Goal: Information Seeking & Learning: Check status

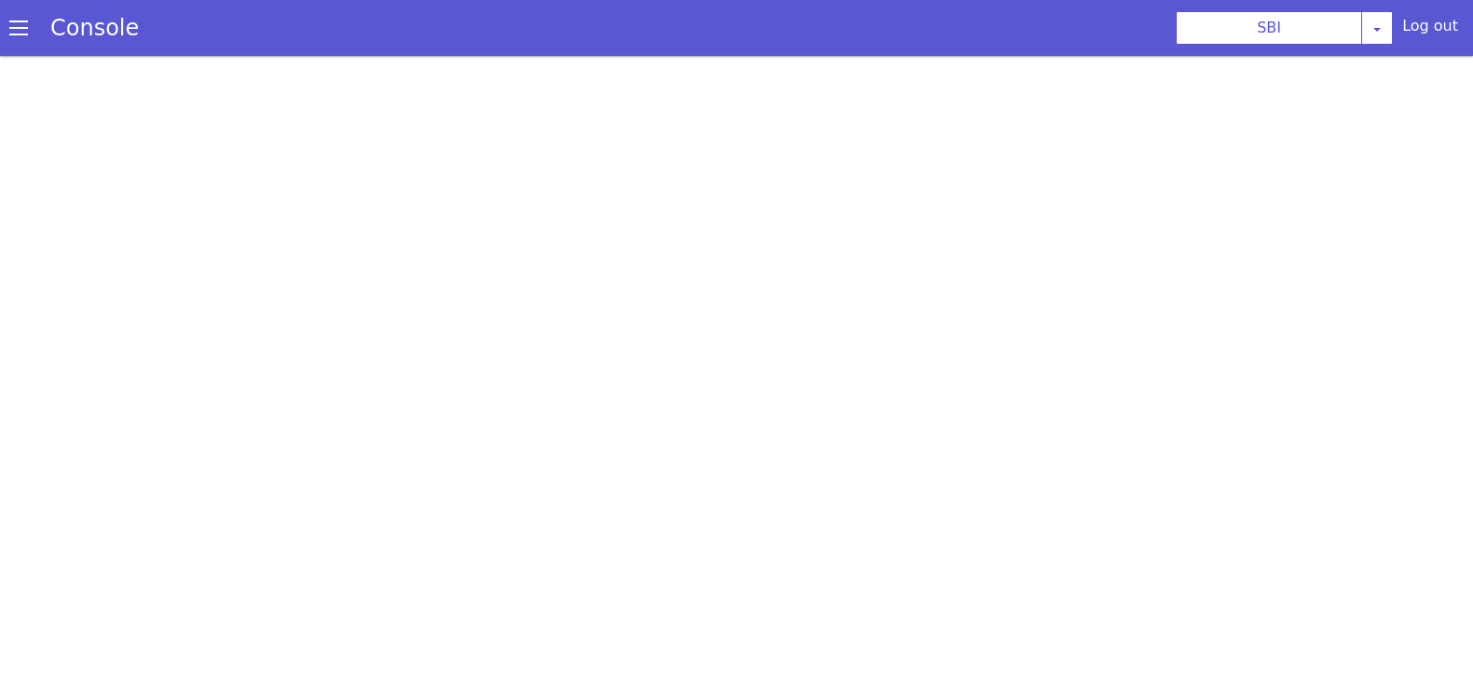
scroll to position [5, 0]
select select "TRANSFER"
select select "en"
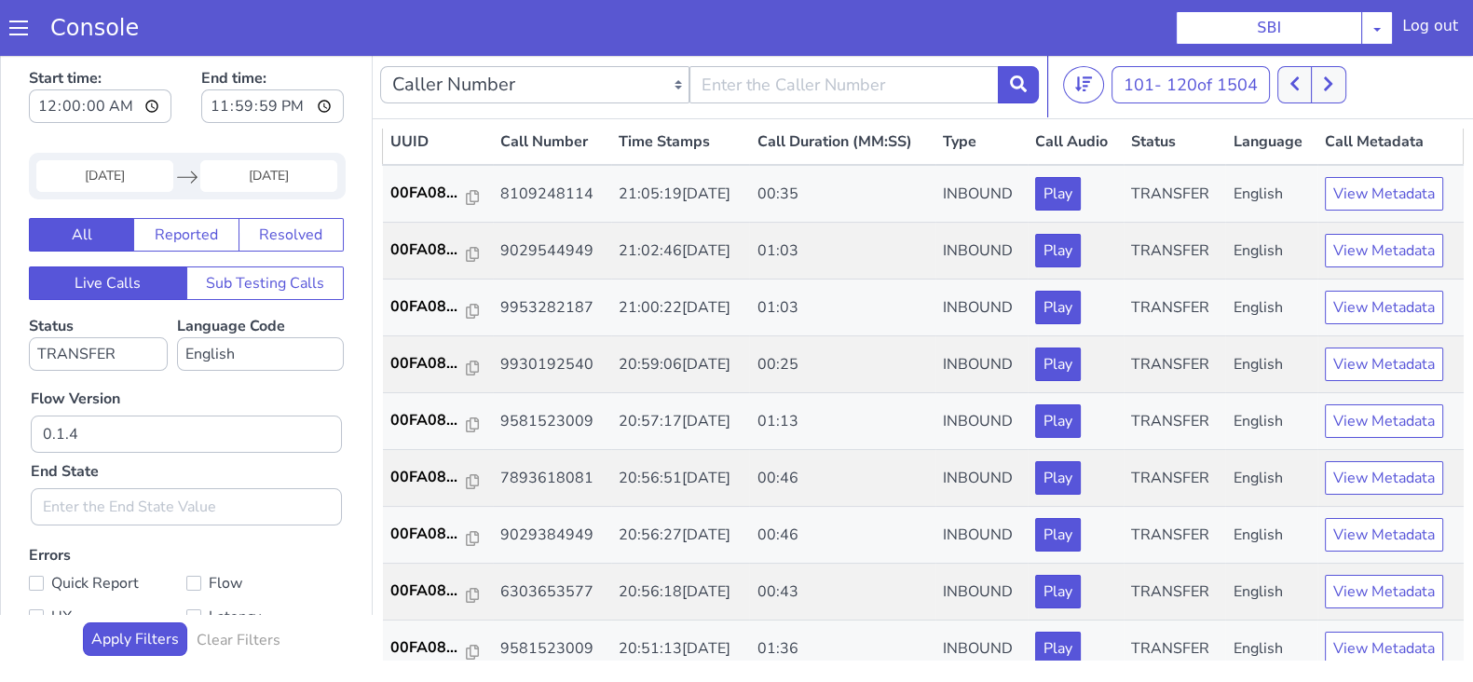
scroll to position [0, 0]
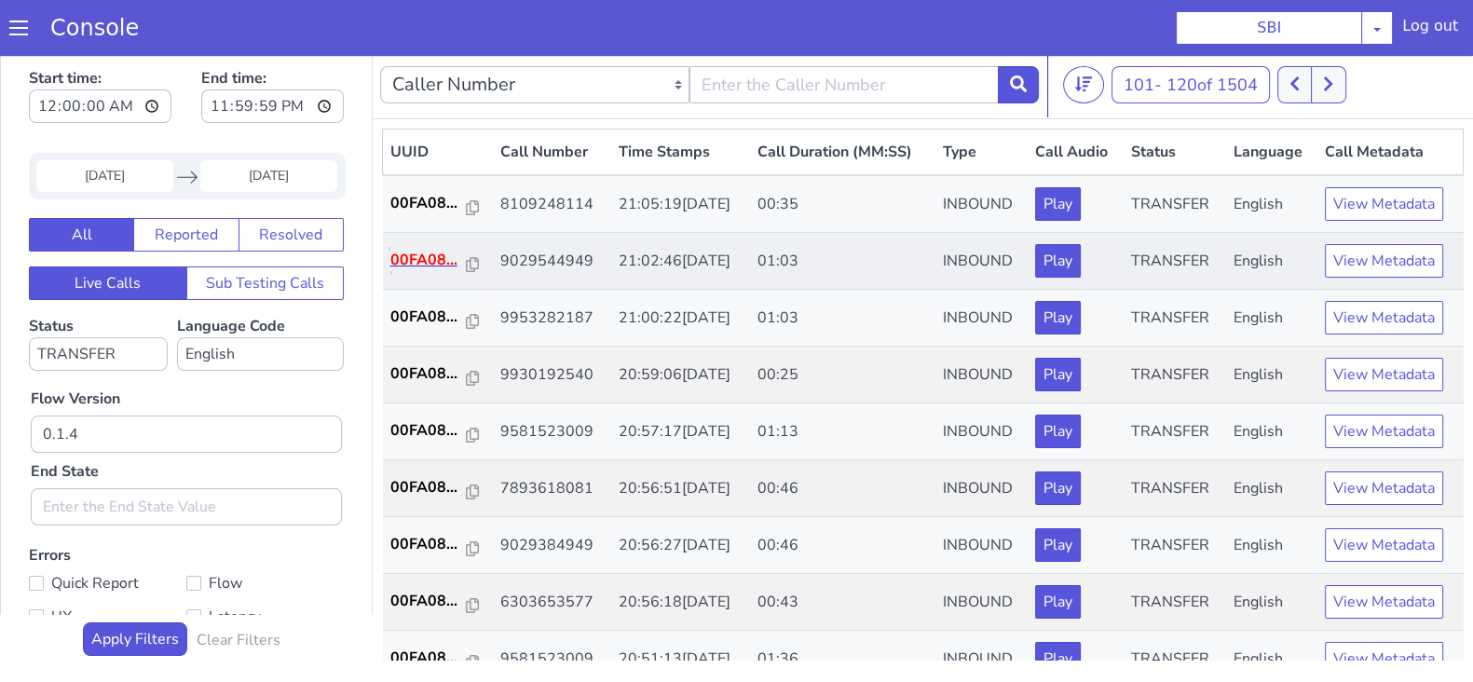
click at [432, 260] on p "00FA08..." at bounding box center [428, 260] width 76 height 22
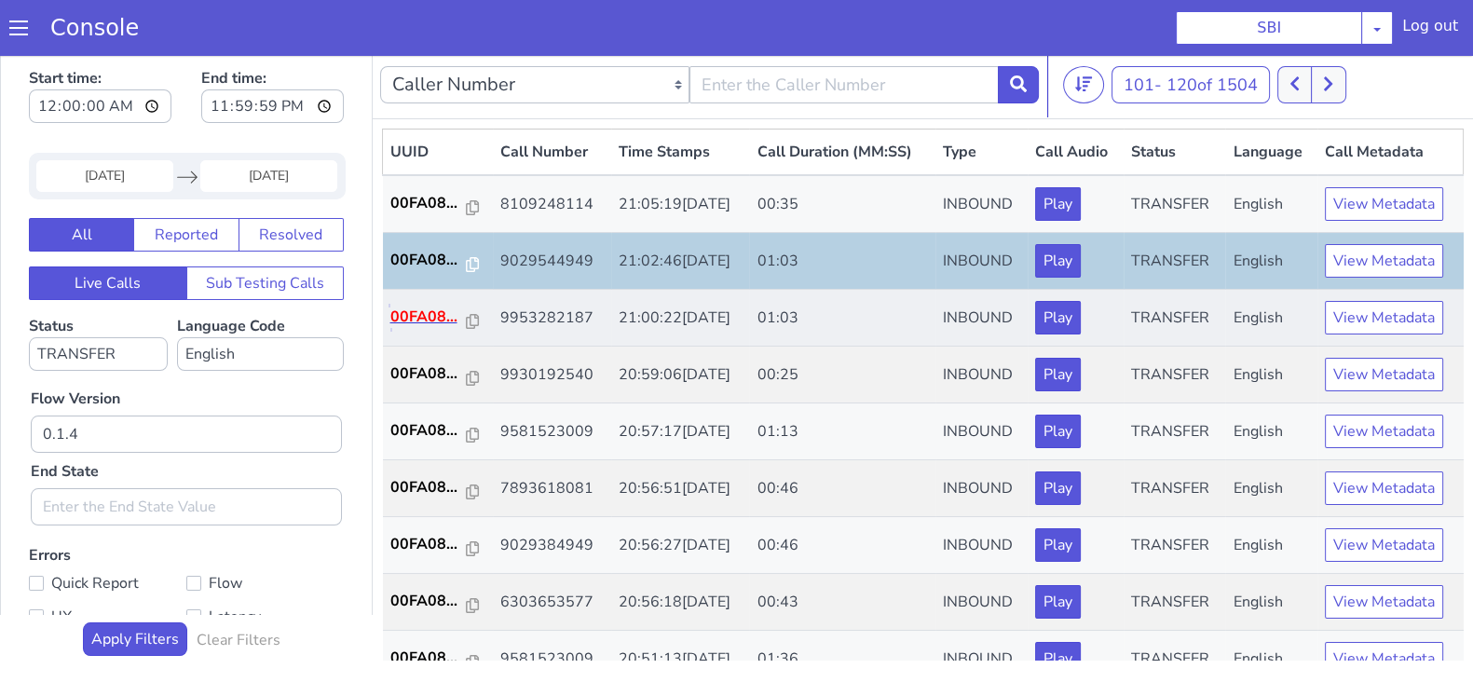
click at [421, 310] on p "00FA08..." at bounding box center [428, 317] width 76 height 22
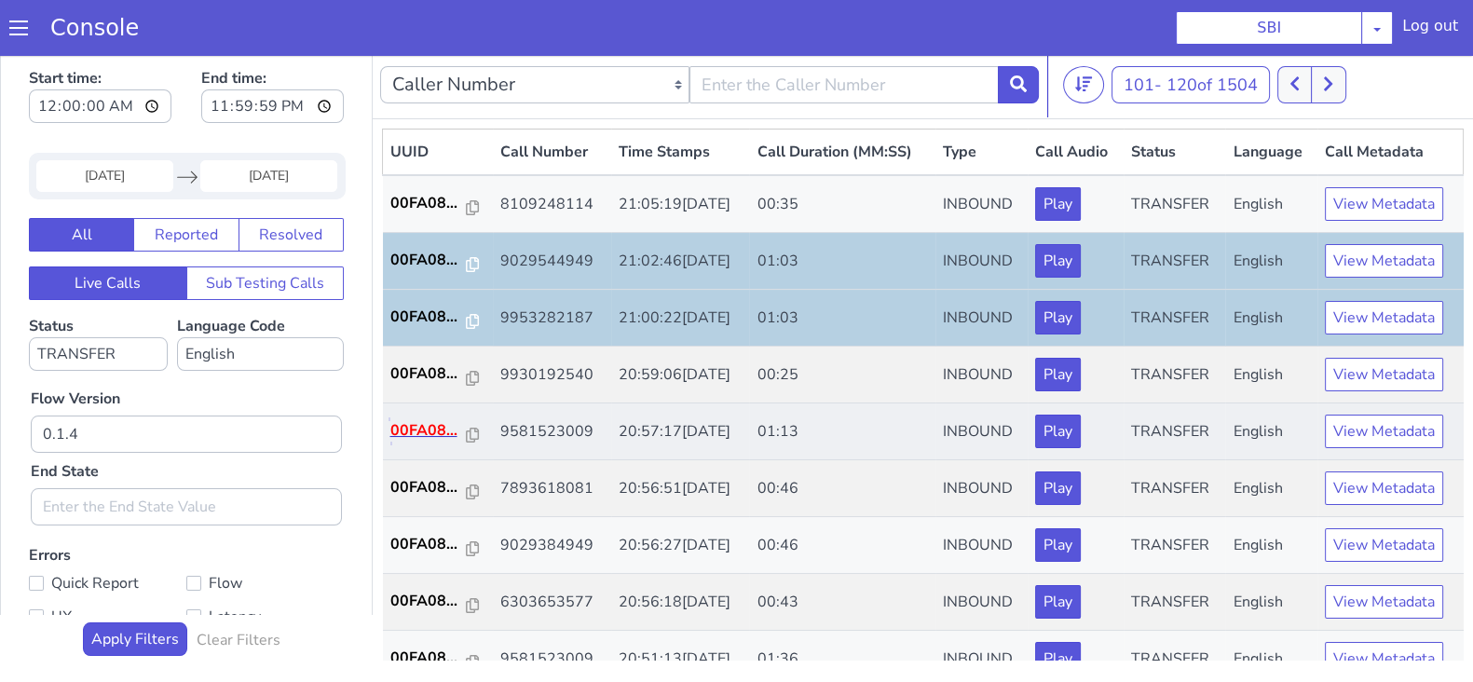
click at [429, 427] on p "00FA08..." at bounding box center [428, 430] width 76 height 22
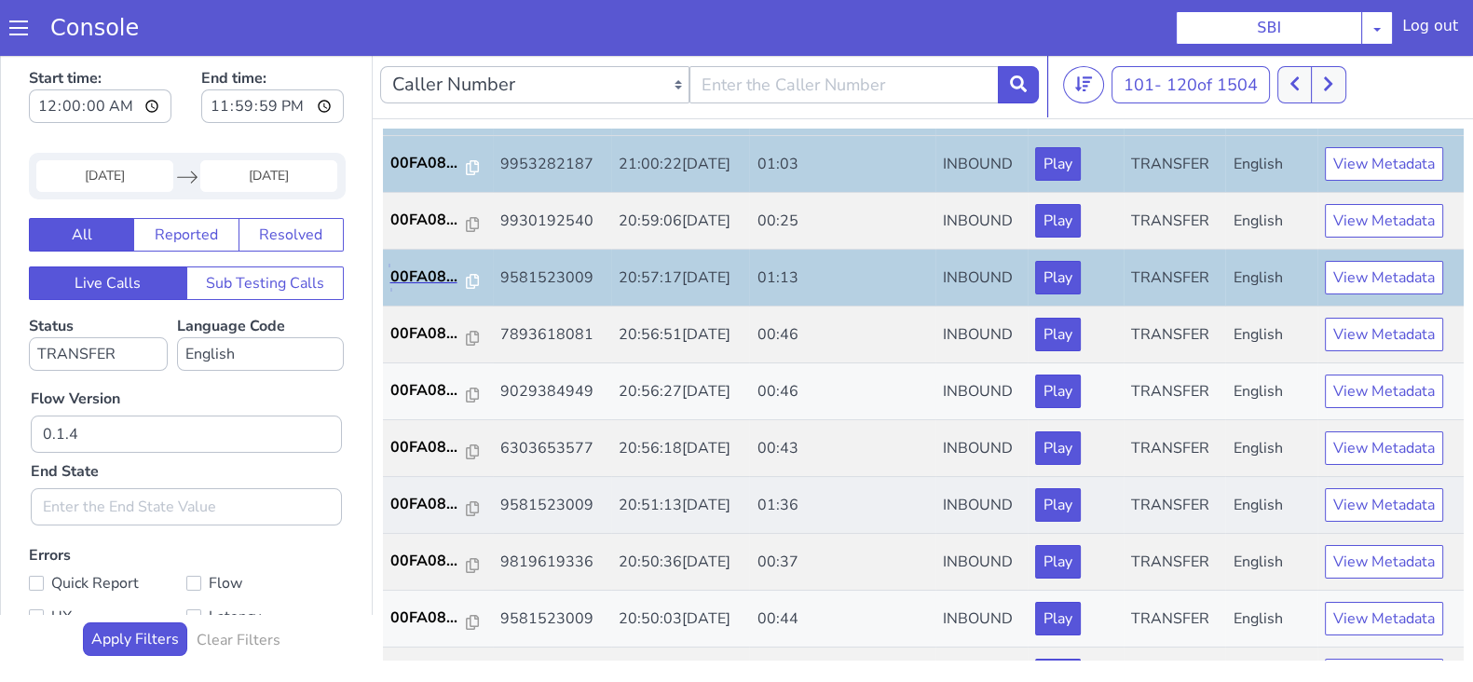
scroll to position [349, 0]
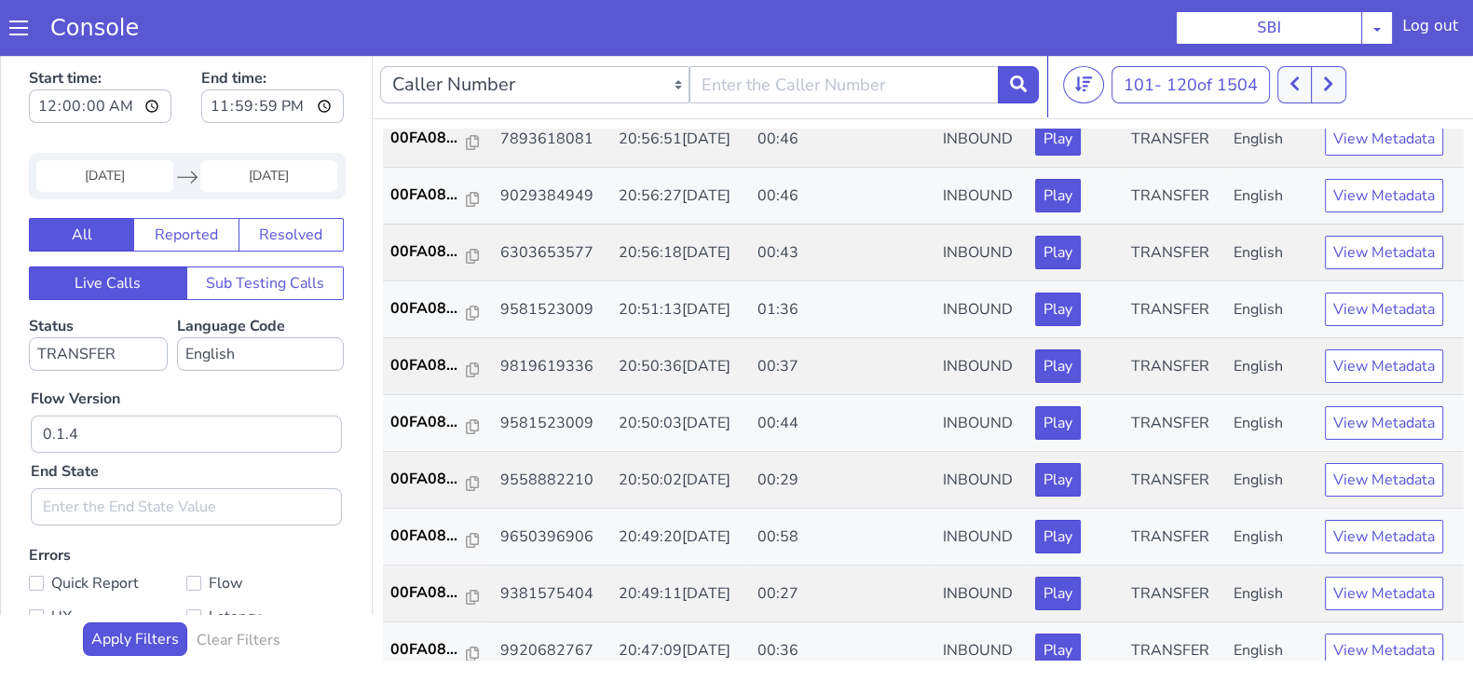
click at [401, 120] on div "UUID Call Number Time Stamps Call Duration (MM:SS) Type Call Audio Status Langu…" at bounding box center [923, 394] width 1101 height 551
click at [418, 140] on p "00FA08..." at bounding box center [428, 138] width 76 height 22
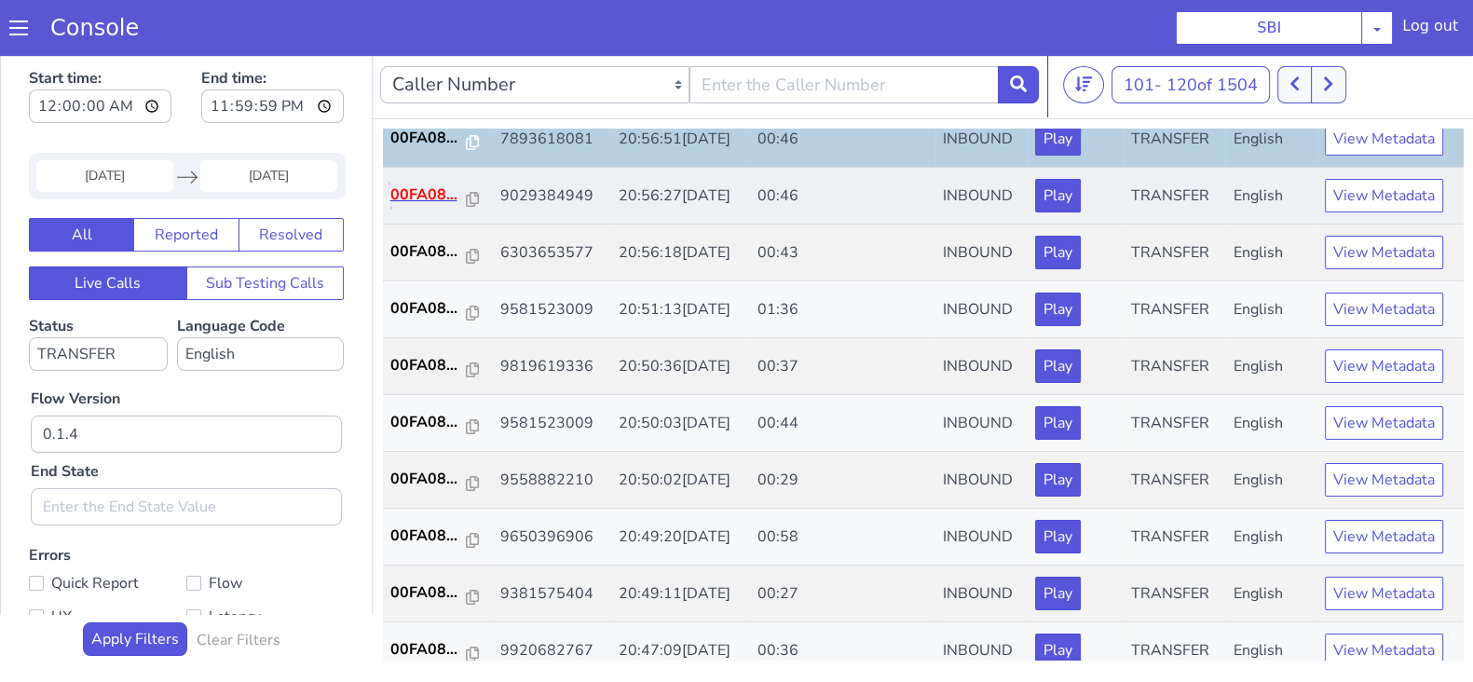
click at [426, 187] on p "00FA08..." at bounding box center [428, 195] width 76 height 22
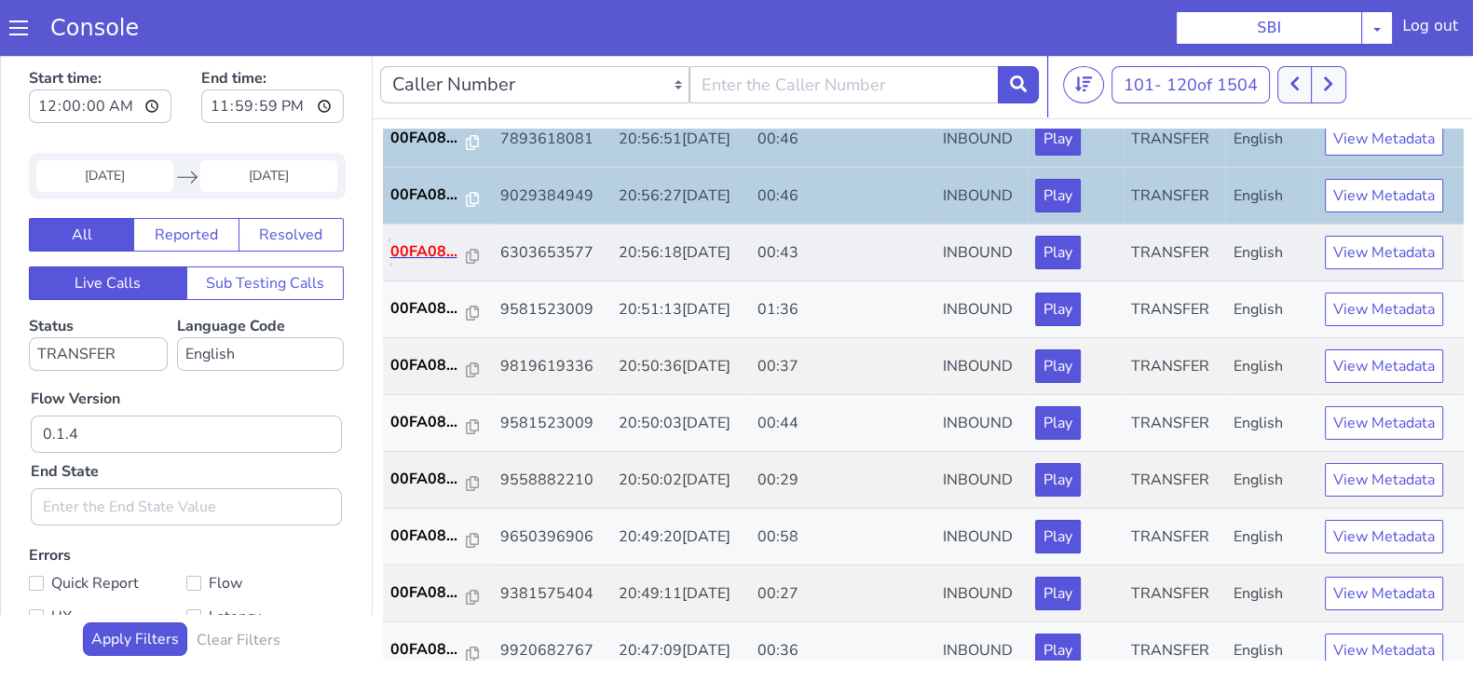
click at [408, 242] on p "00FA08..." at bounding box center [428, 251] width 76 height 22
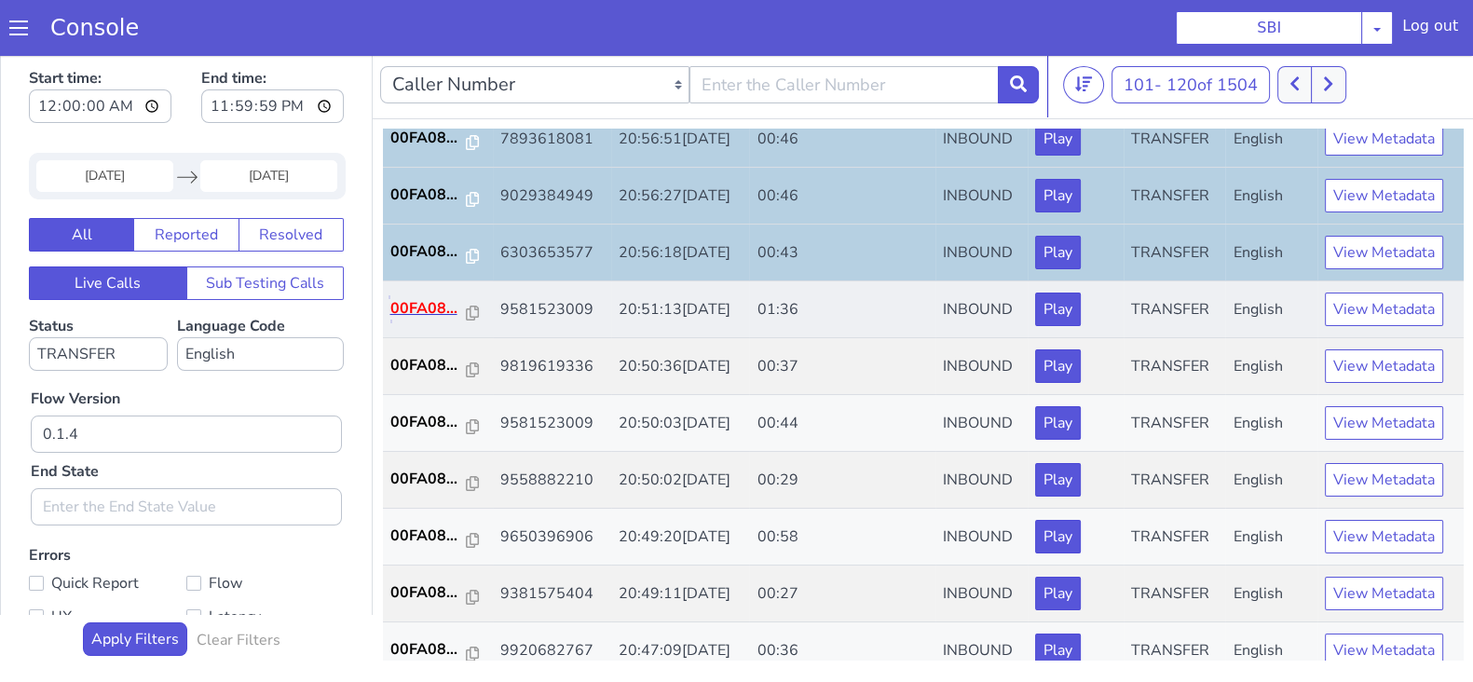
click at [417, 301] on p "00FA08..." at bounding box center [428, 308] width 76 height 22
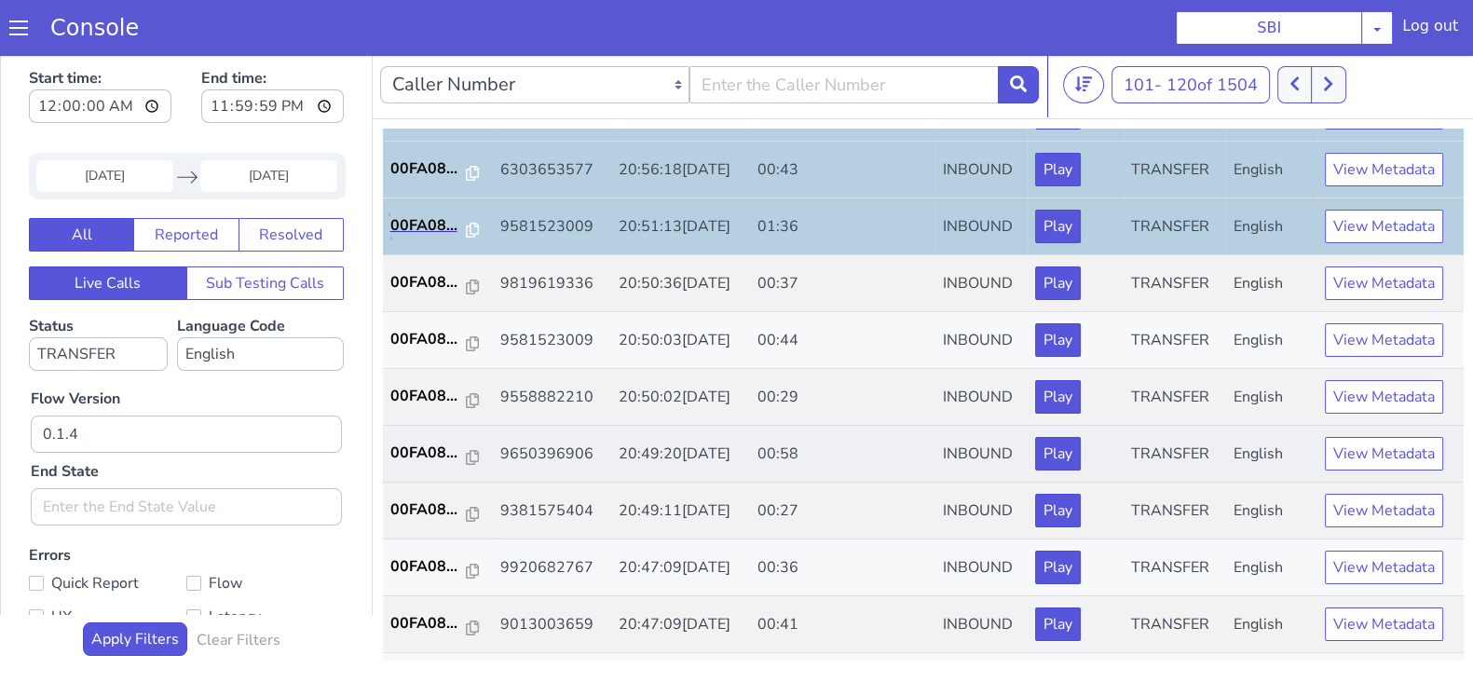
scroll to position [465, 0]
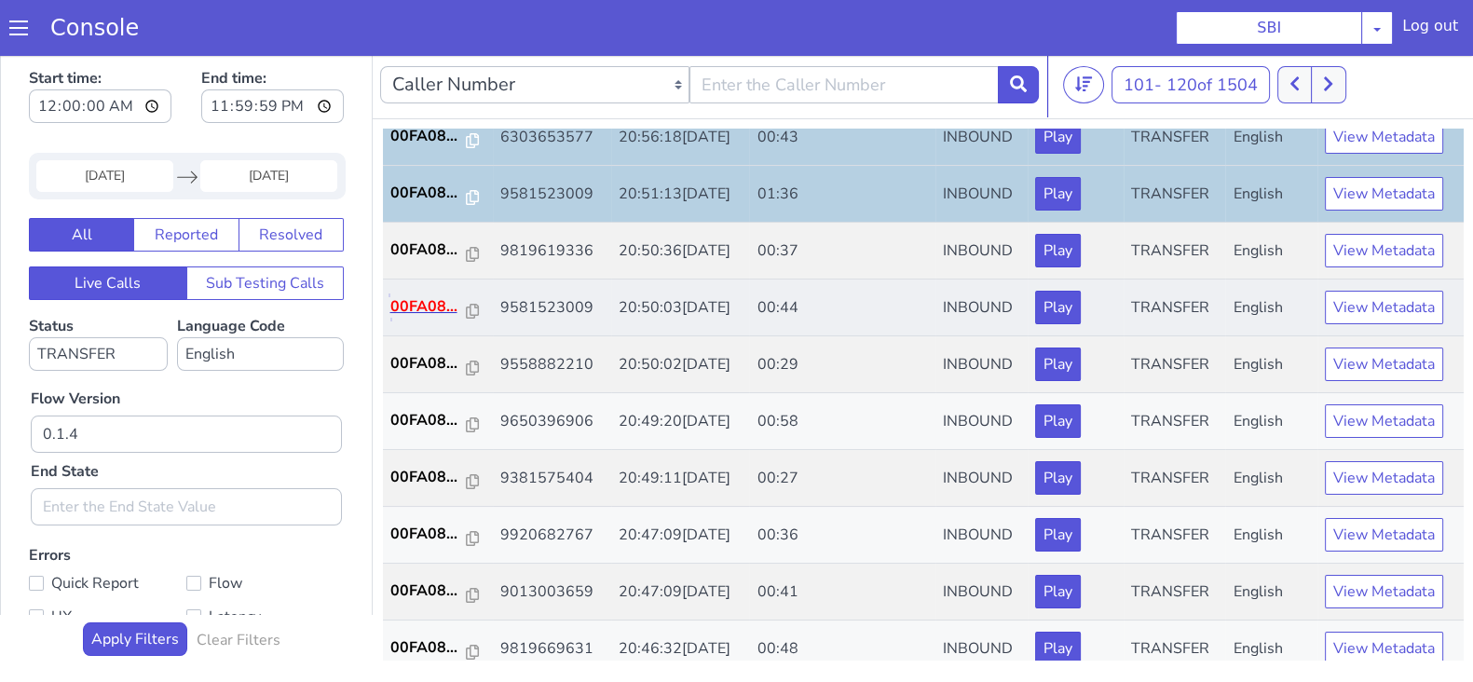
click at [441, 305] on p "00FA08..." at bounding box center [428, 306] width 76 height 22
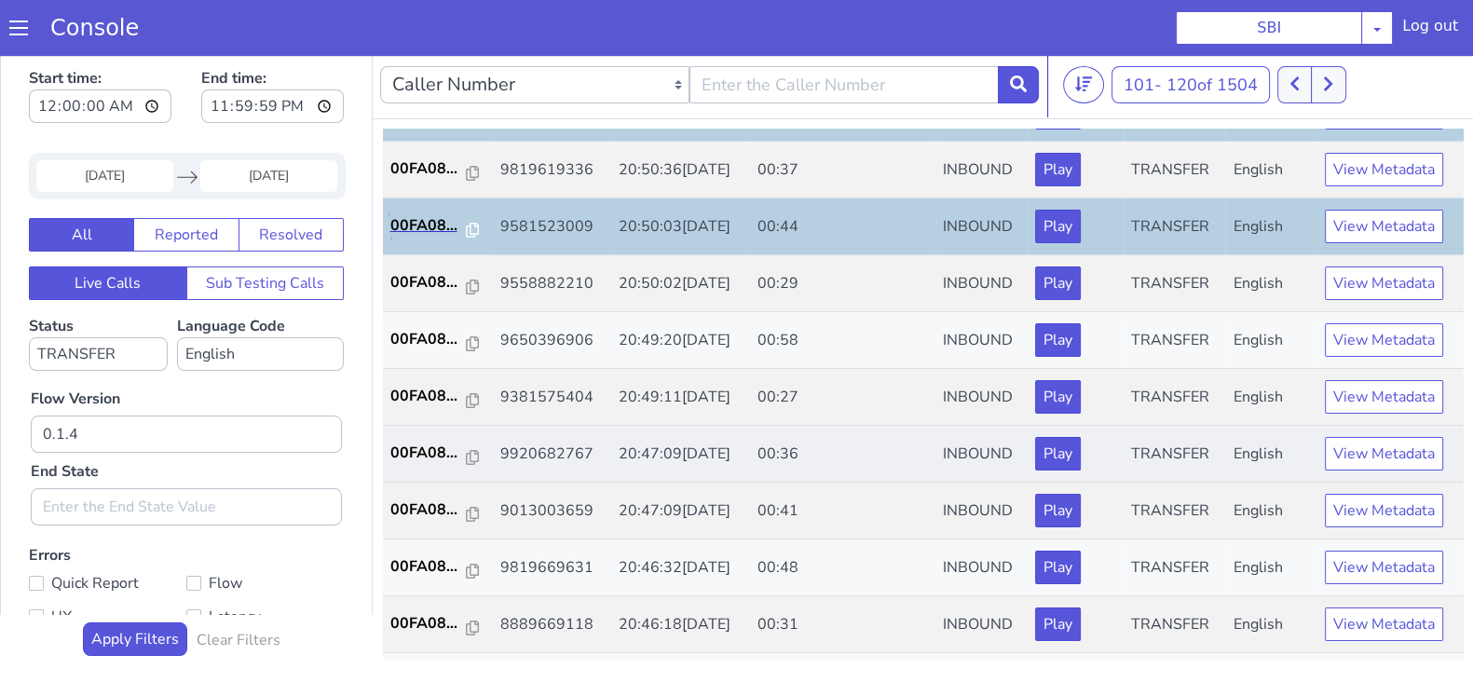
scroll to position [582, 0]
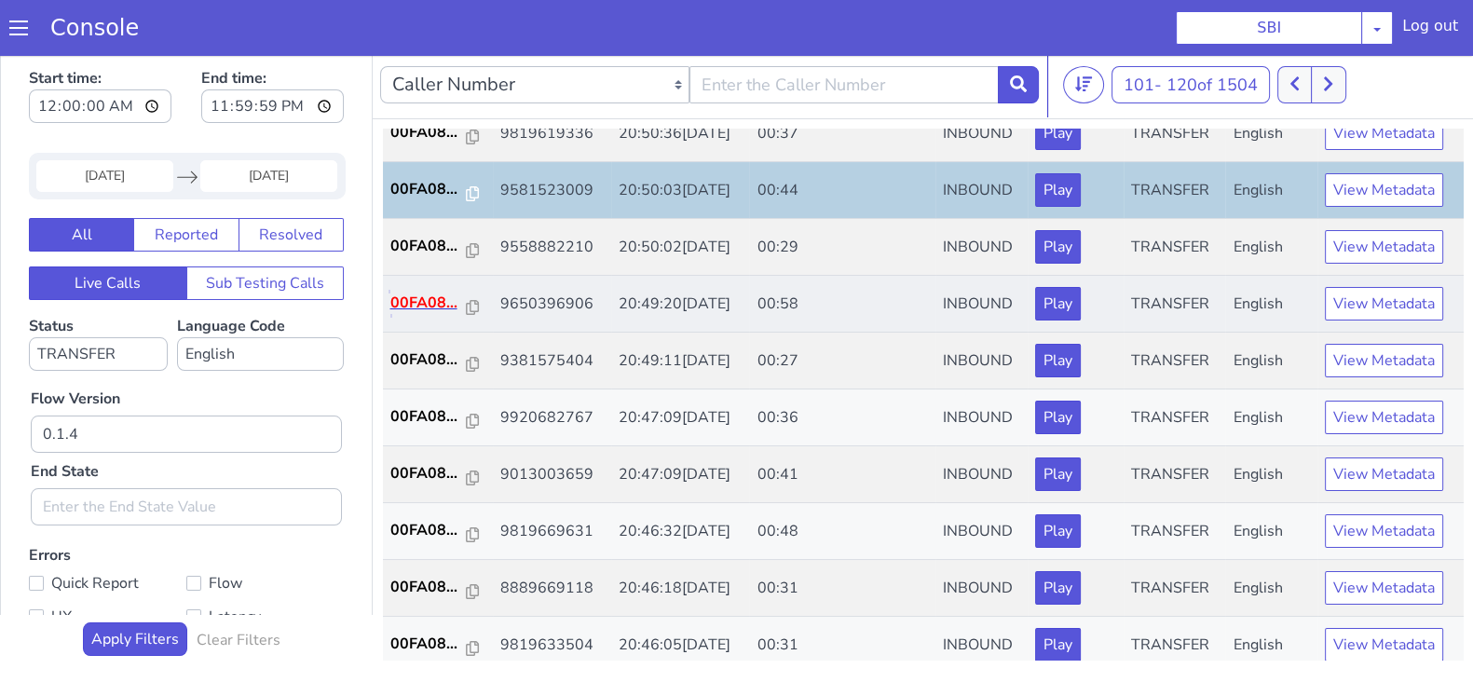
click at [426, 294] on p "00FA08..." at bounding box center [428, 303] width 76 height 22
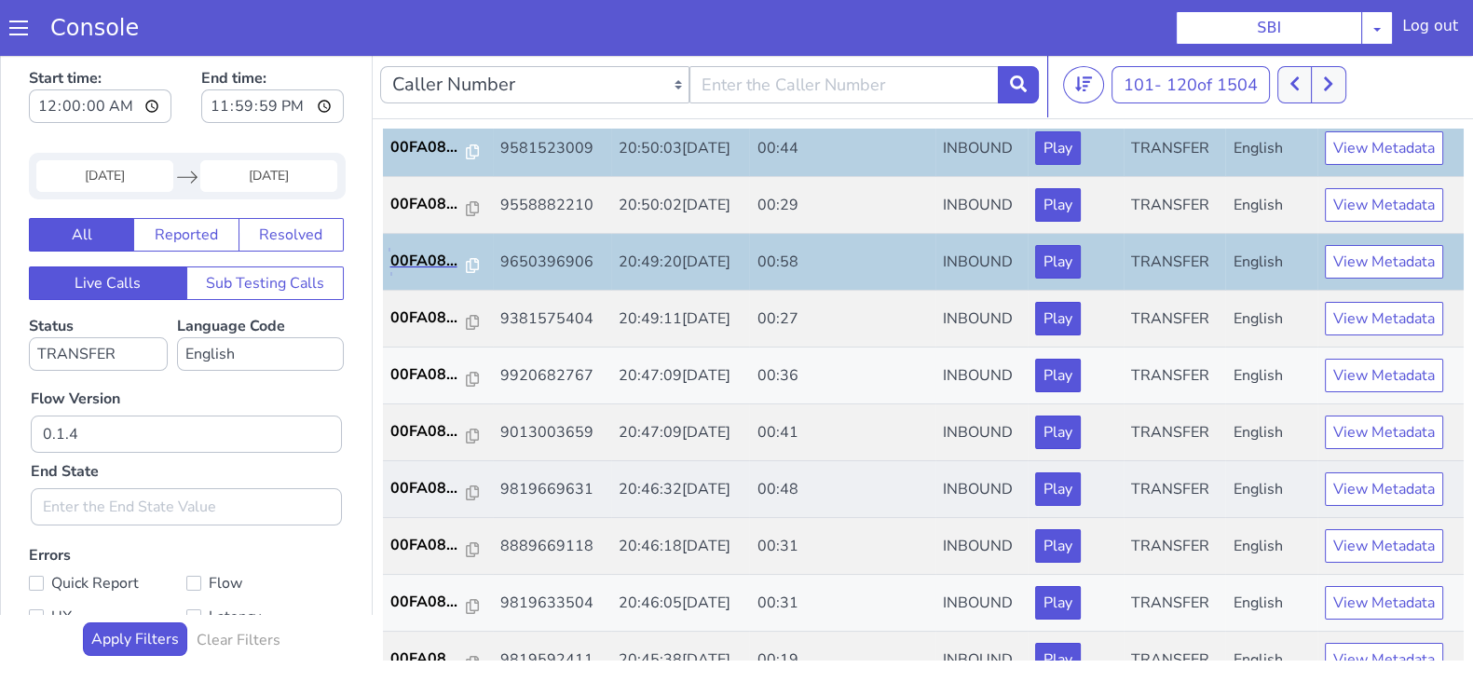
scroll to position [648, 0]
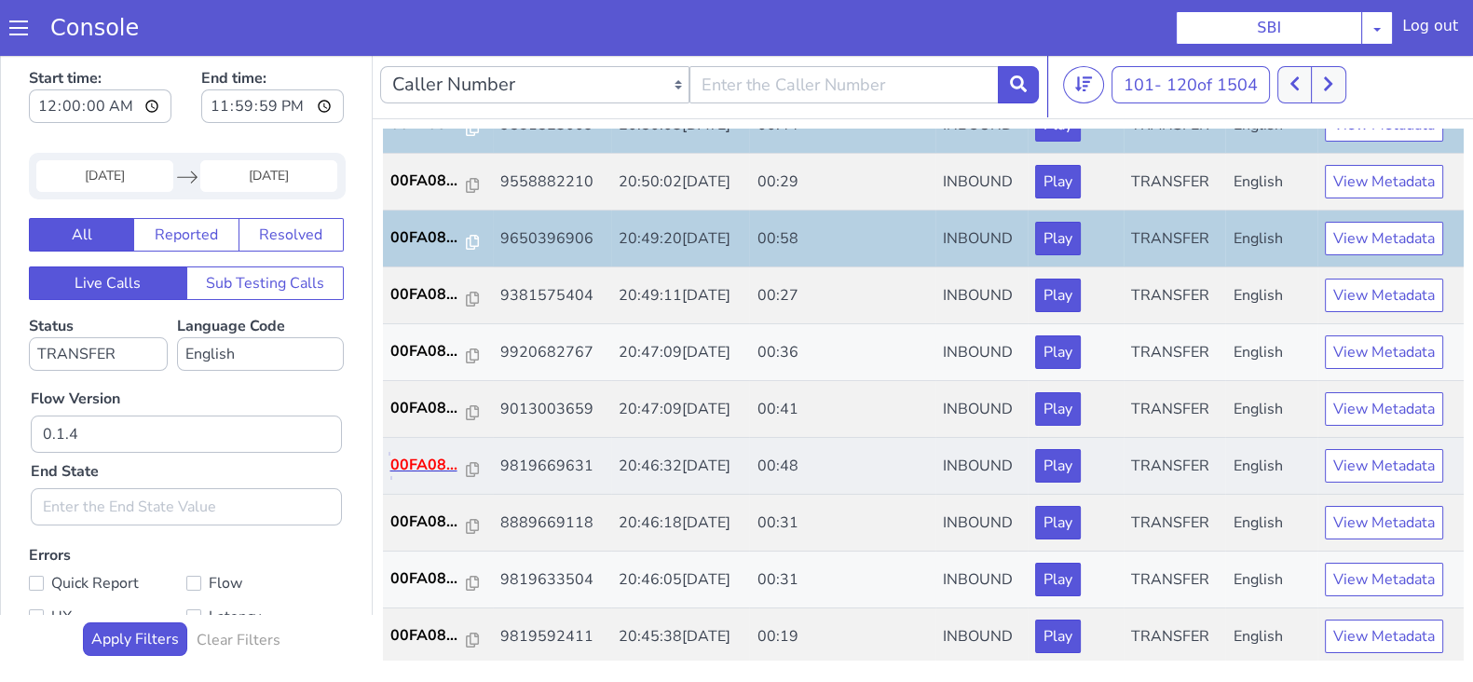
click at [421, 458] on p "00FA08..." at bounding box center [428, 465] width 76 height 22
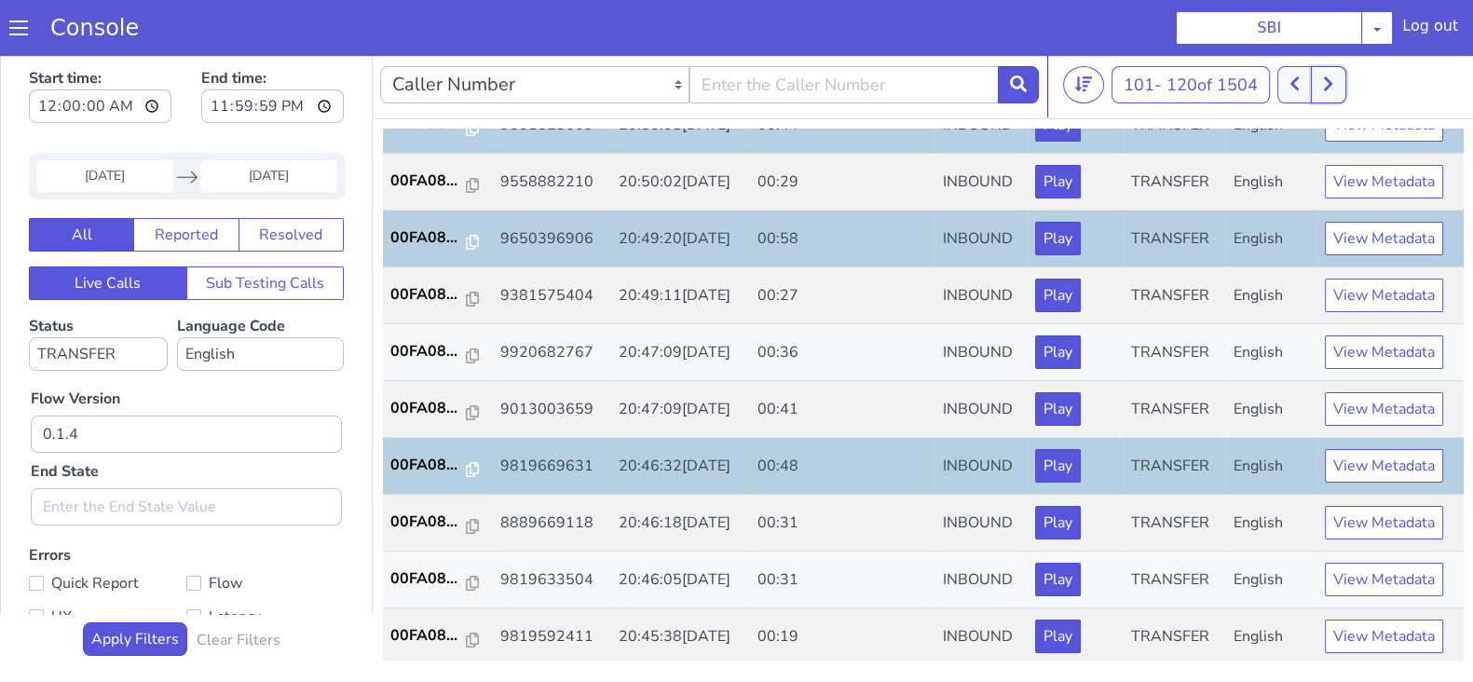
click at [1333, 78] on icon at bounding box center [1328, 84] width 8 height 14
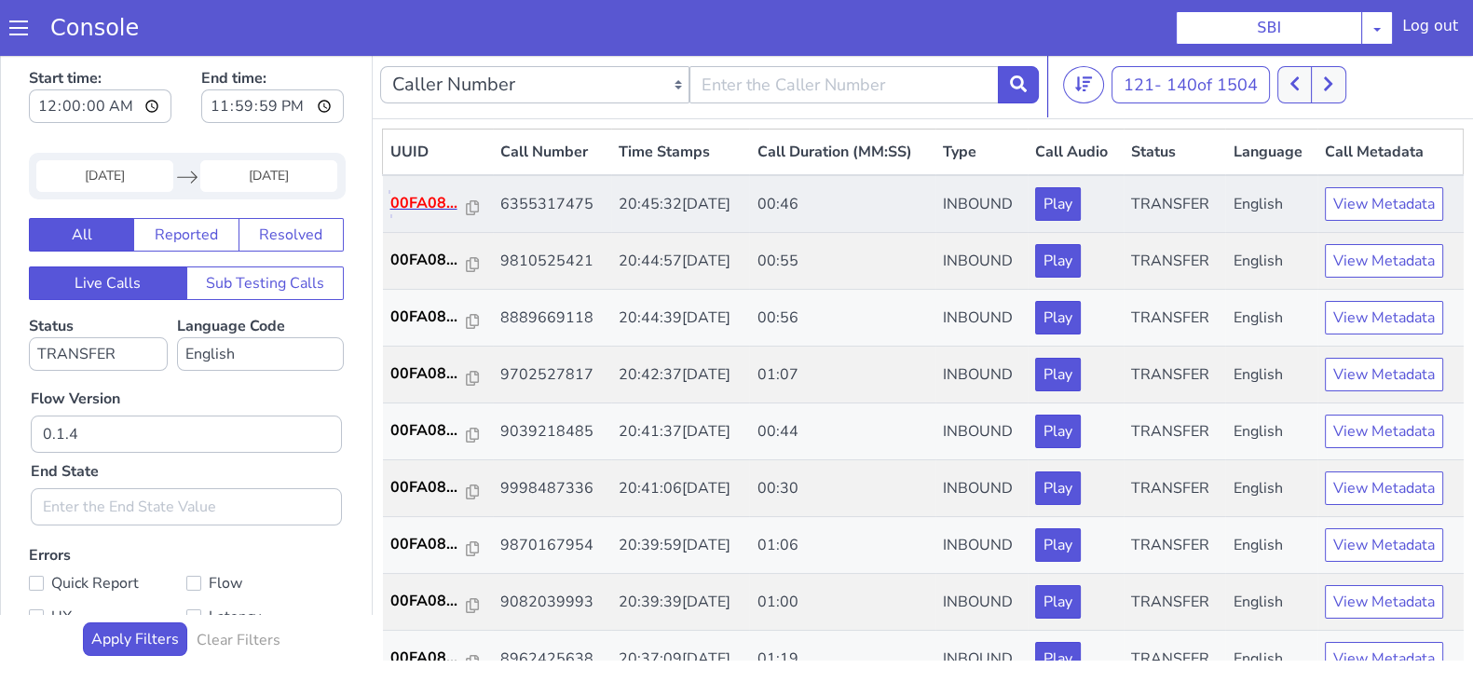
click at [427, 199] on p "00FA08..." at bounding box center [428, 203] width 76 height 22
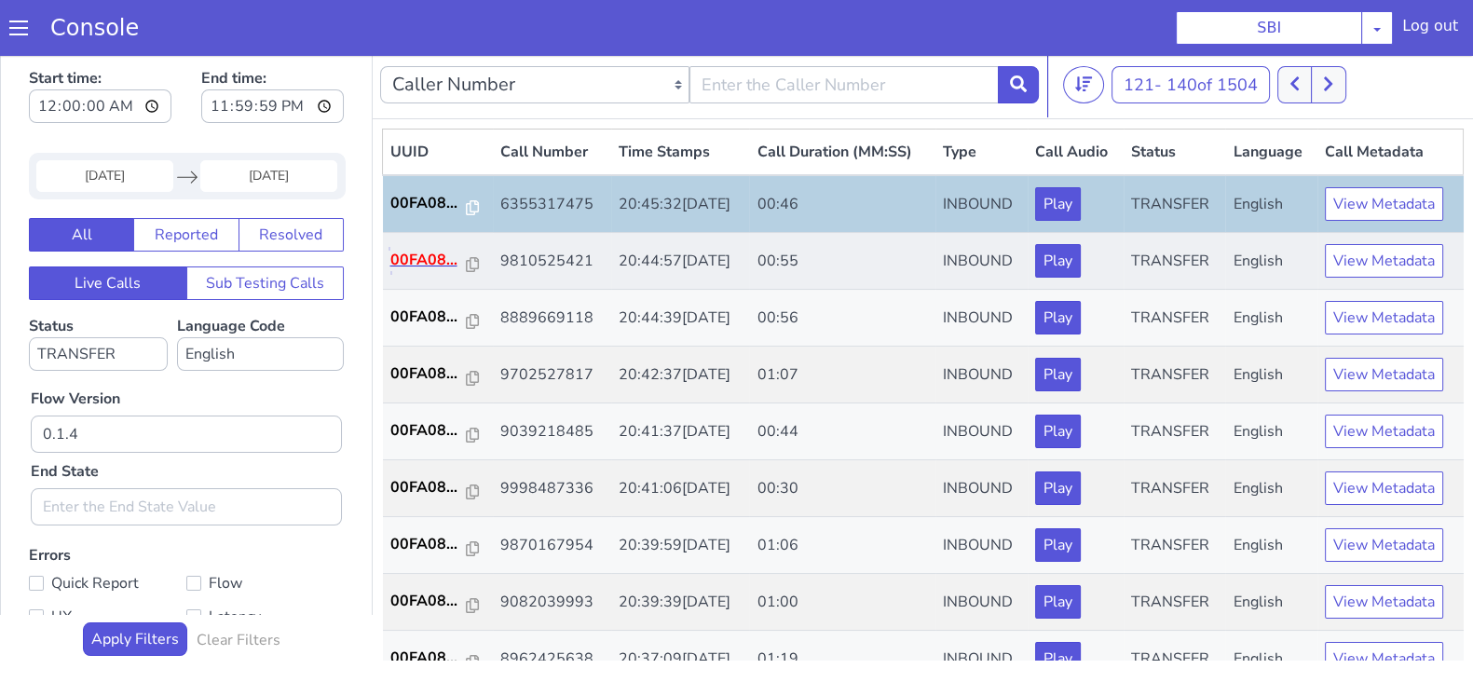
click at [418, 265] on p "00FA08..." at bounding box center [428, 260] width 76 height 22
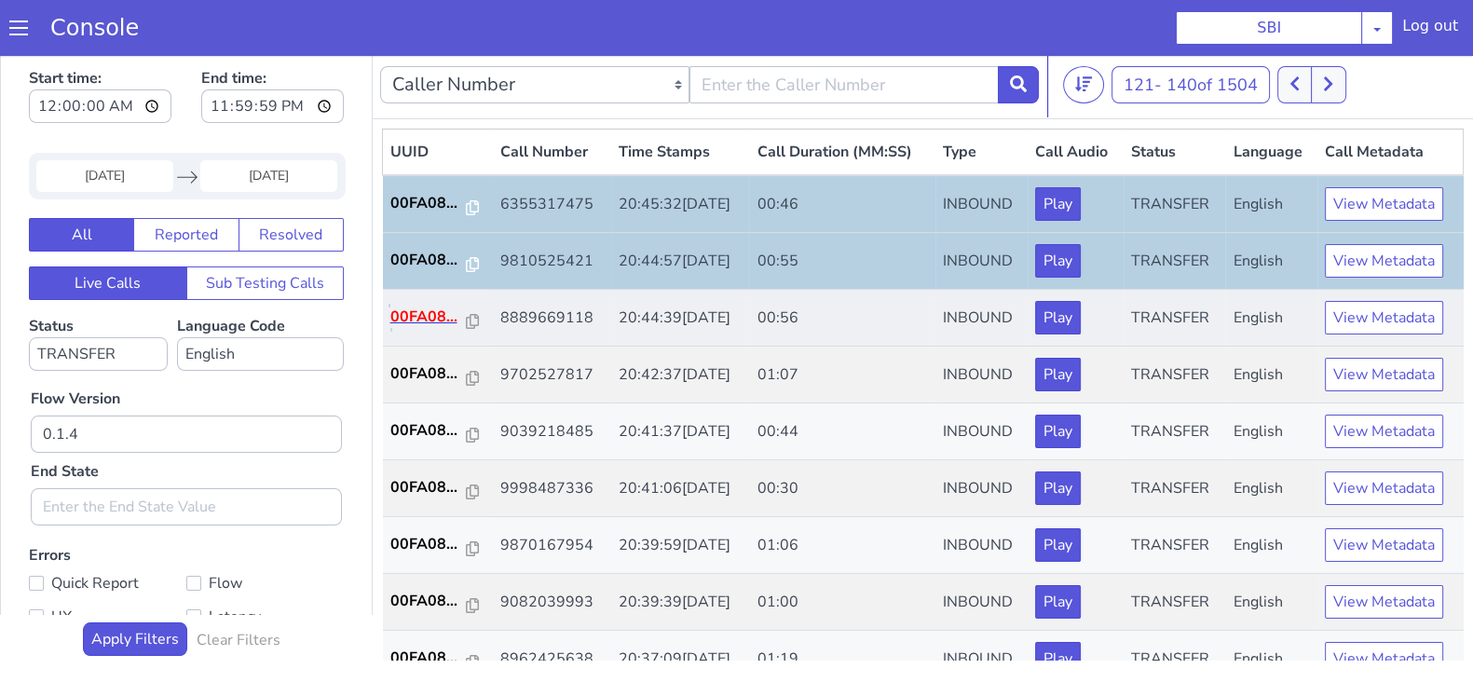
click at [410, 319] on p "00FA08..." at bounding box center [428, 317] width 76 height 22
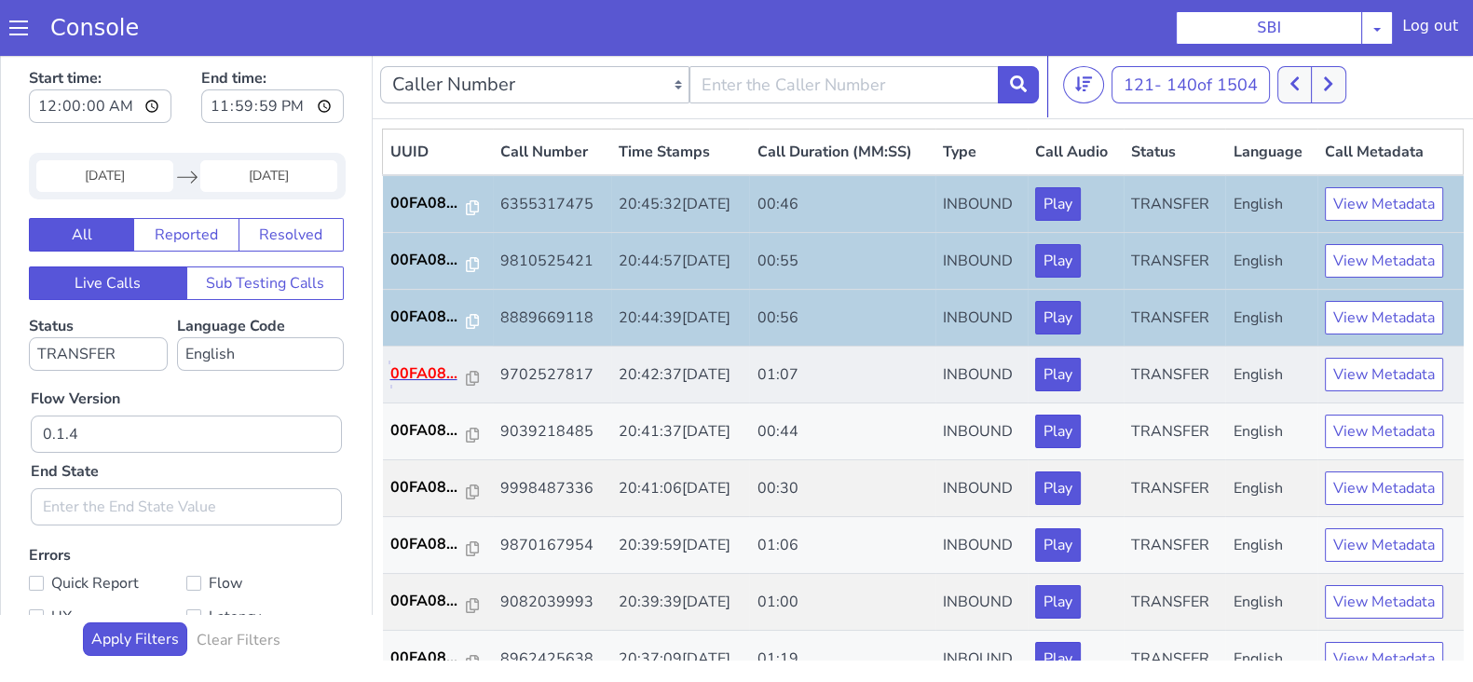
click at [417, 367] on p "00FA08..." at bounding box center [428, 373] width 76 height 22
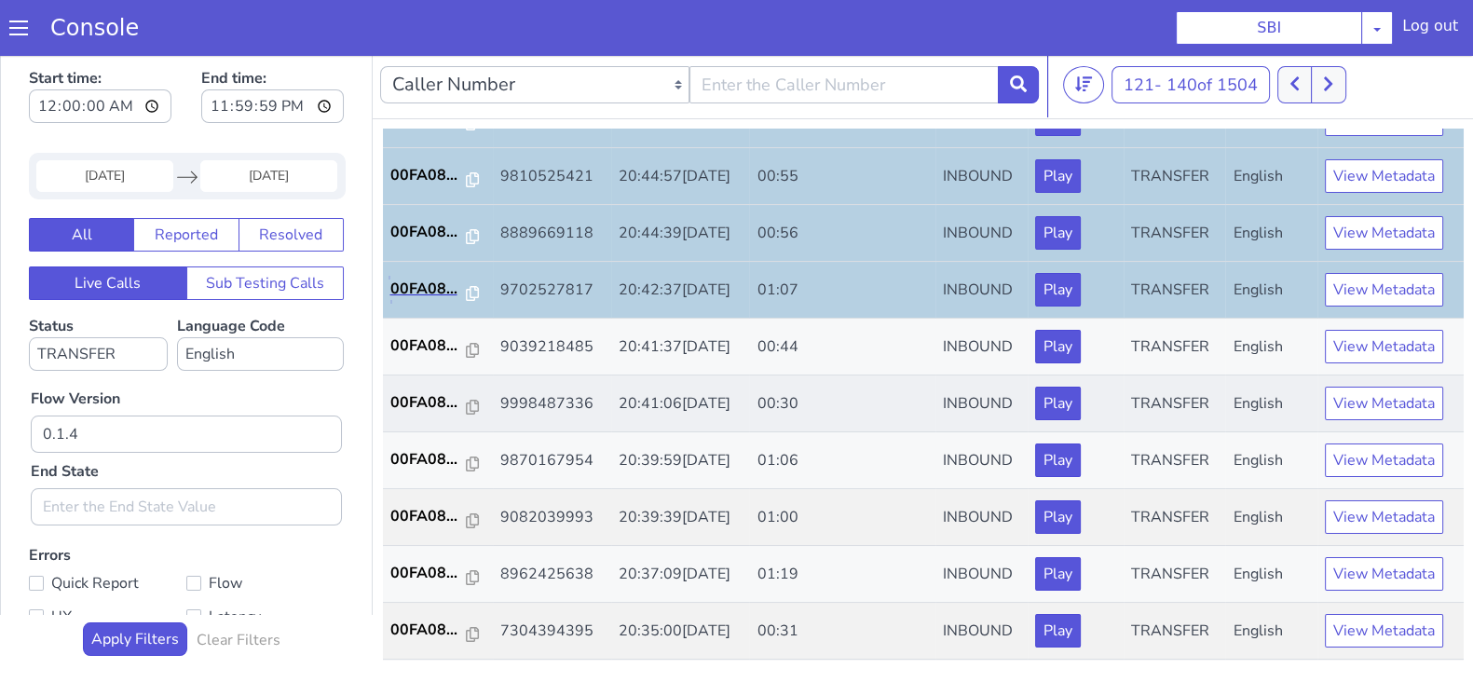
scroll to position [116, 0]
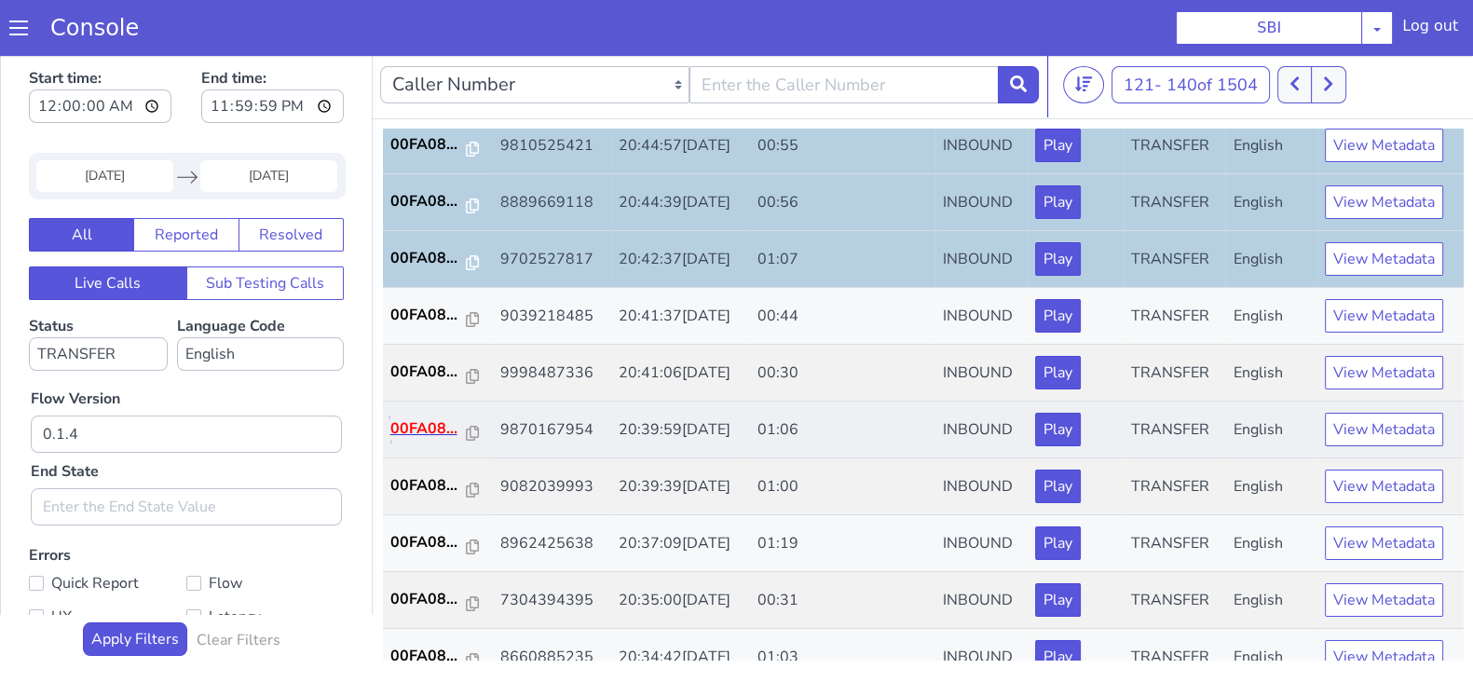
click at [430, 424] on p "00FA08..." at bounding box center [428, 428] width 76 height 22
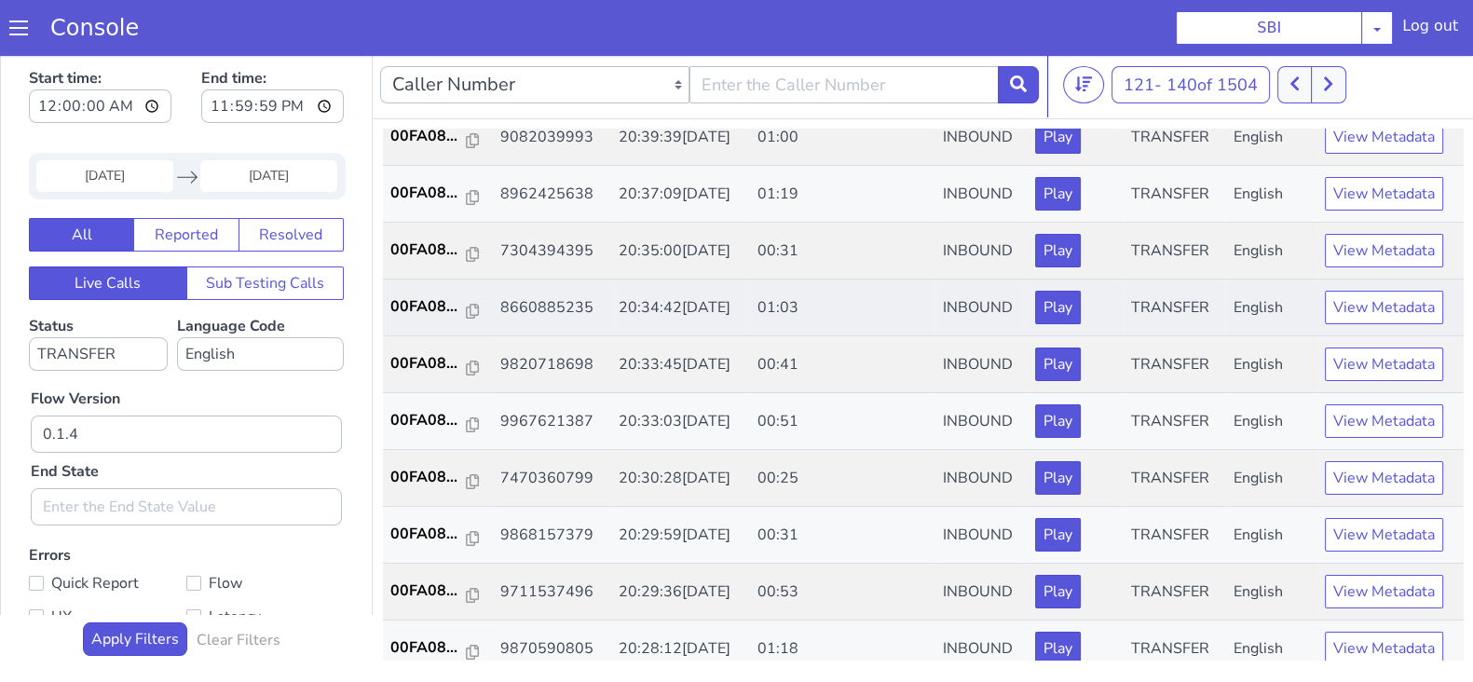
scroll to position [349, 0]
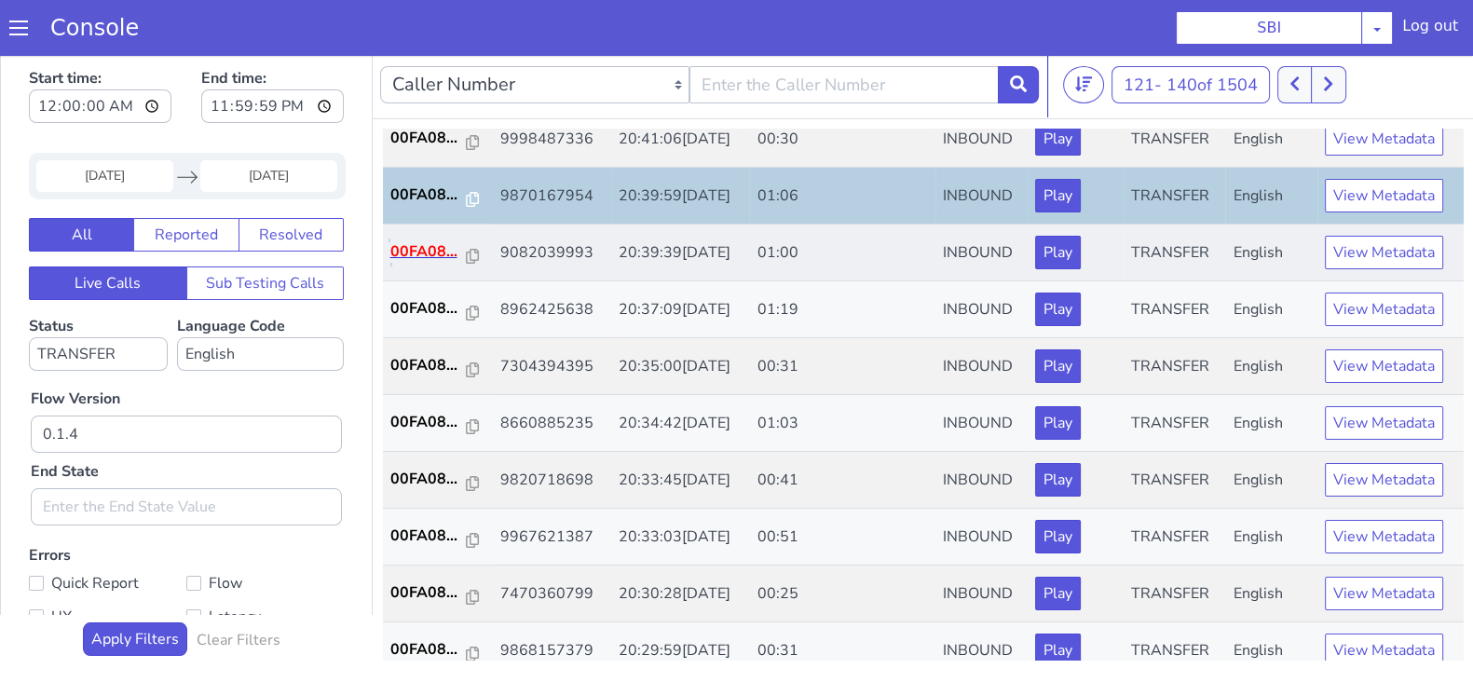
click at [401, 250] on p "00FA08..." at bounding box center [428, 251] width 76 height 22
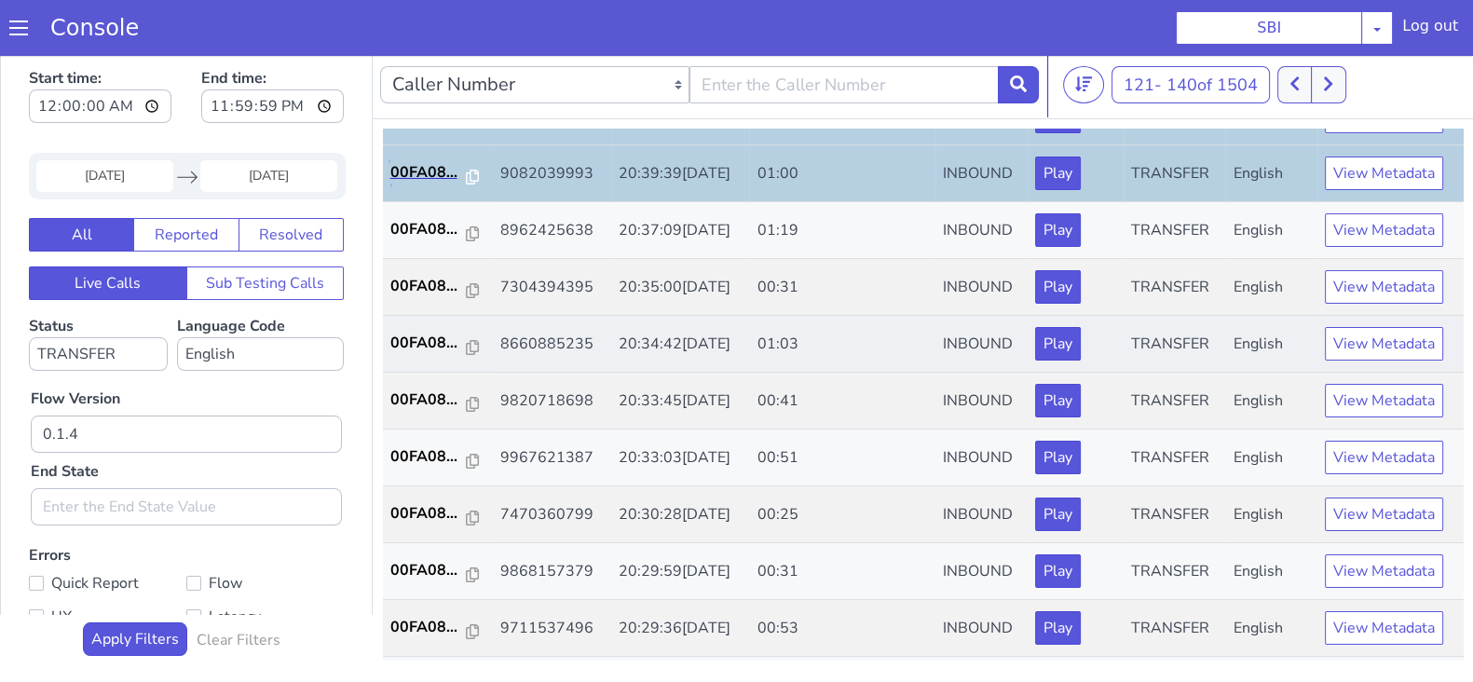
scroll to position [465, 0]
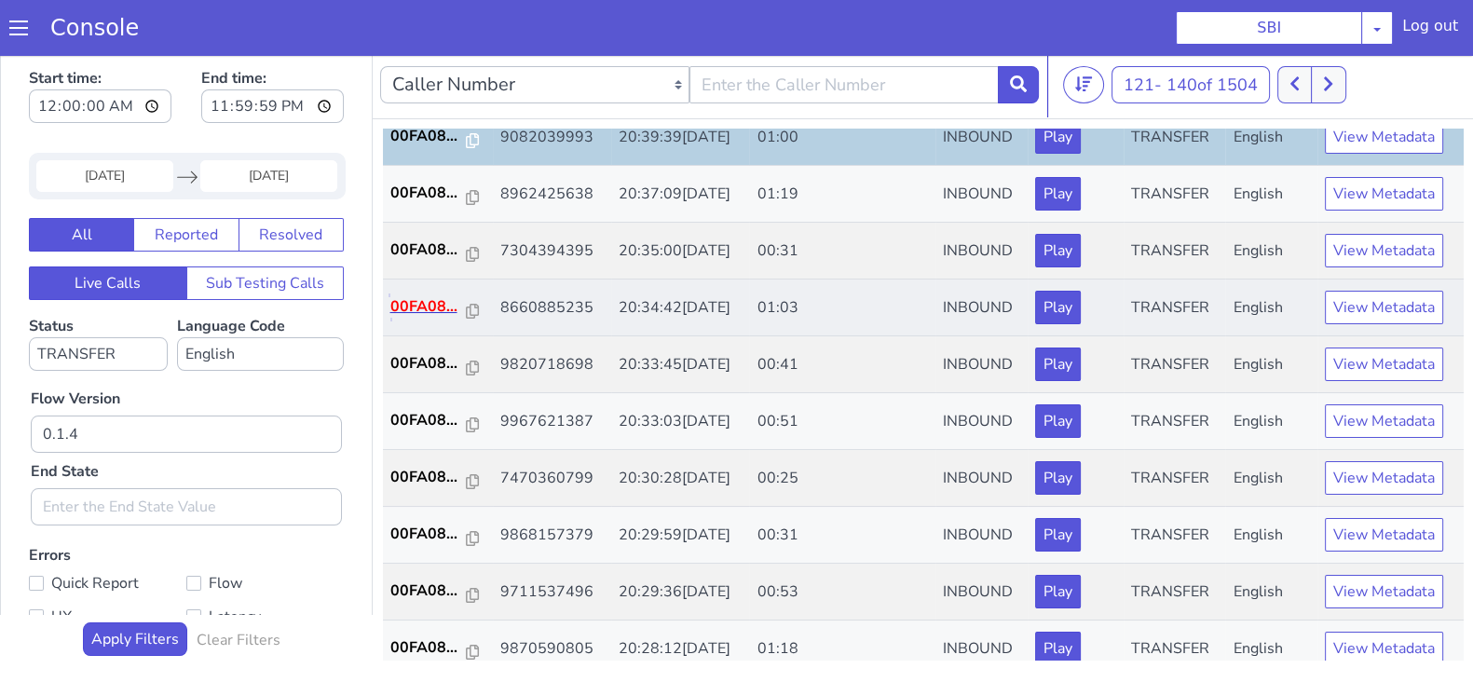
click at [434, 299] on p "00FA08..." at bounding box center [428, 306] width 76 height 22
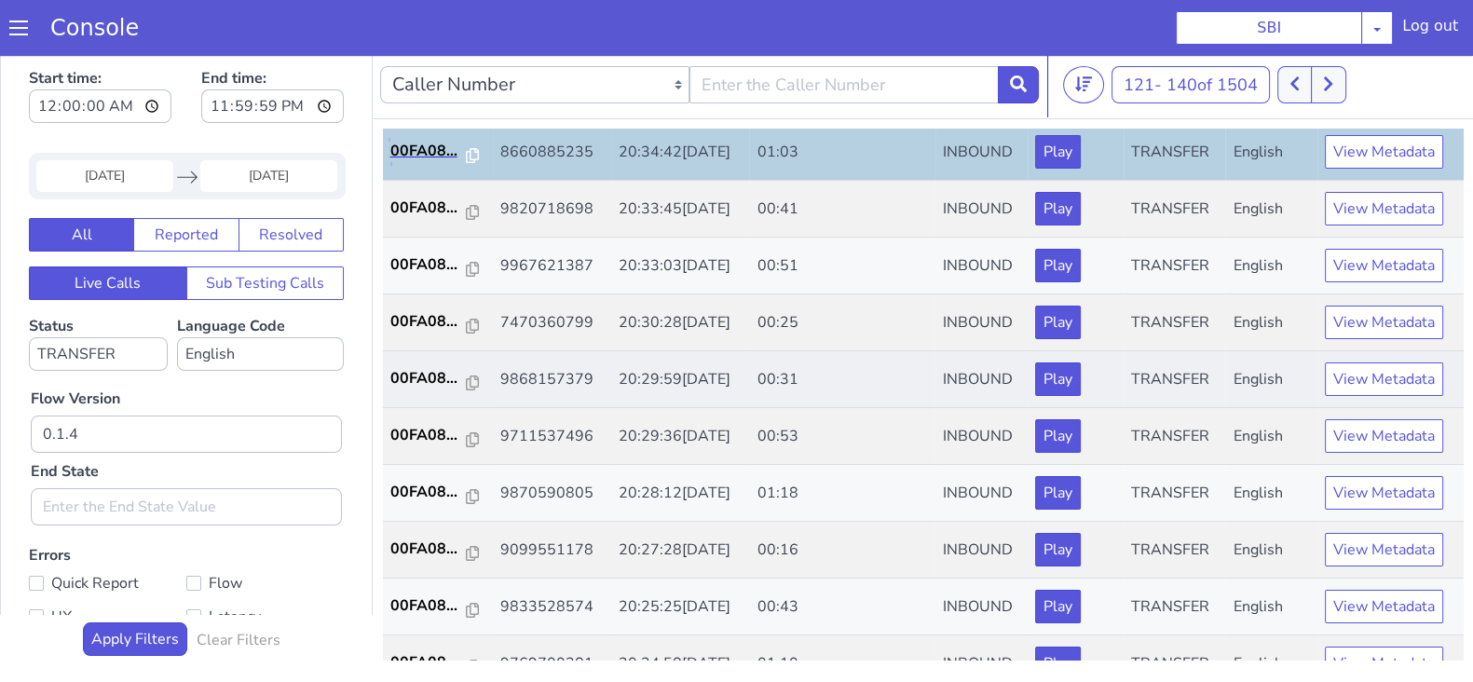
scroll to position [648, 0]
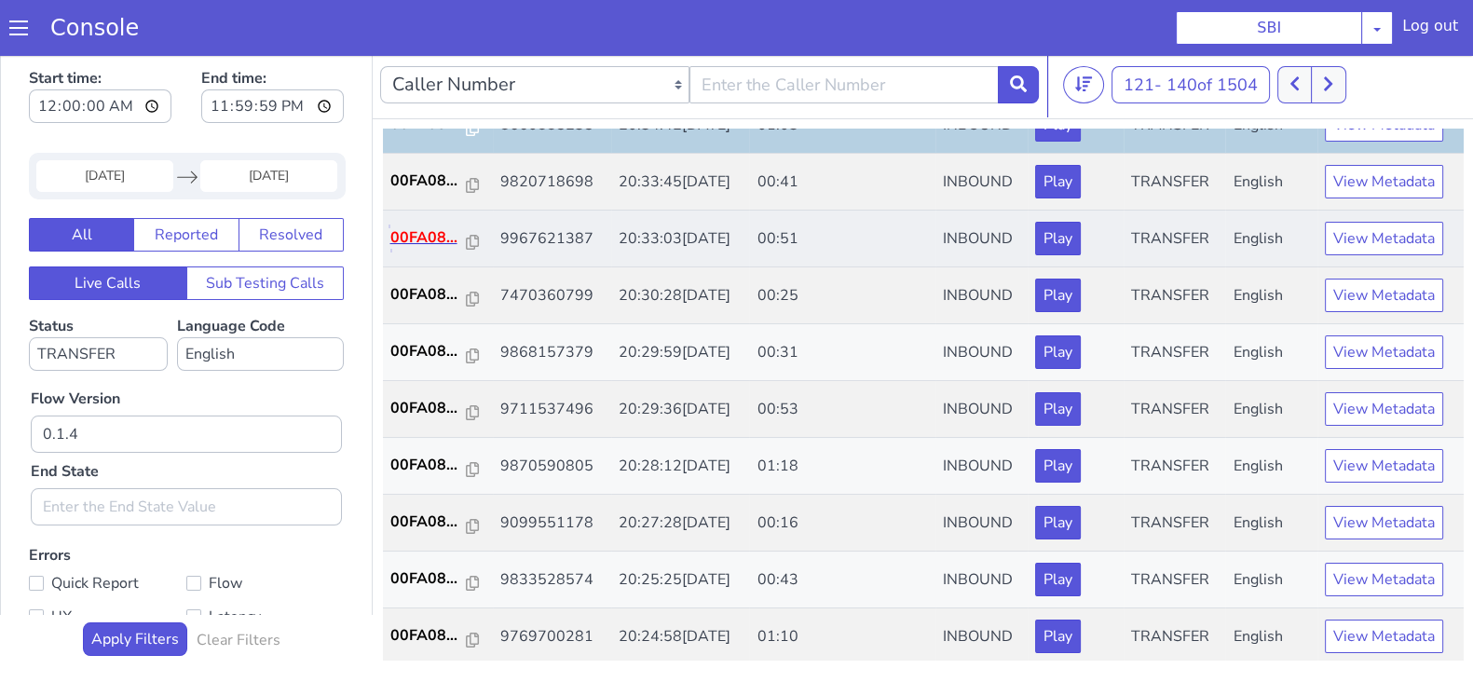
click at [439, 231] on p "00FA08..." at bounding box center [428, 237] width 76 height 22
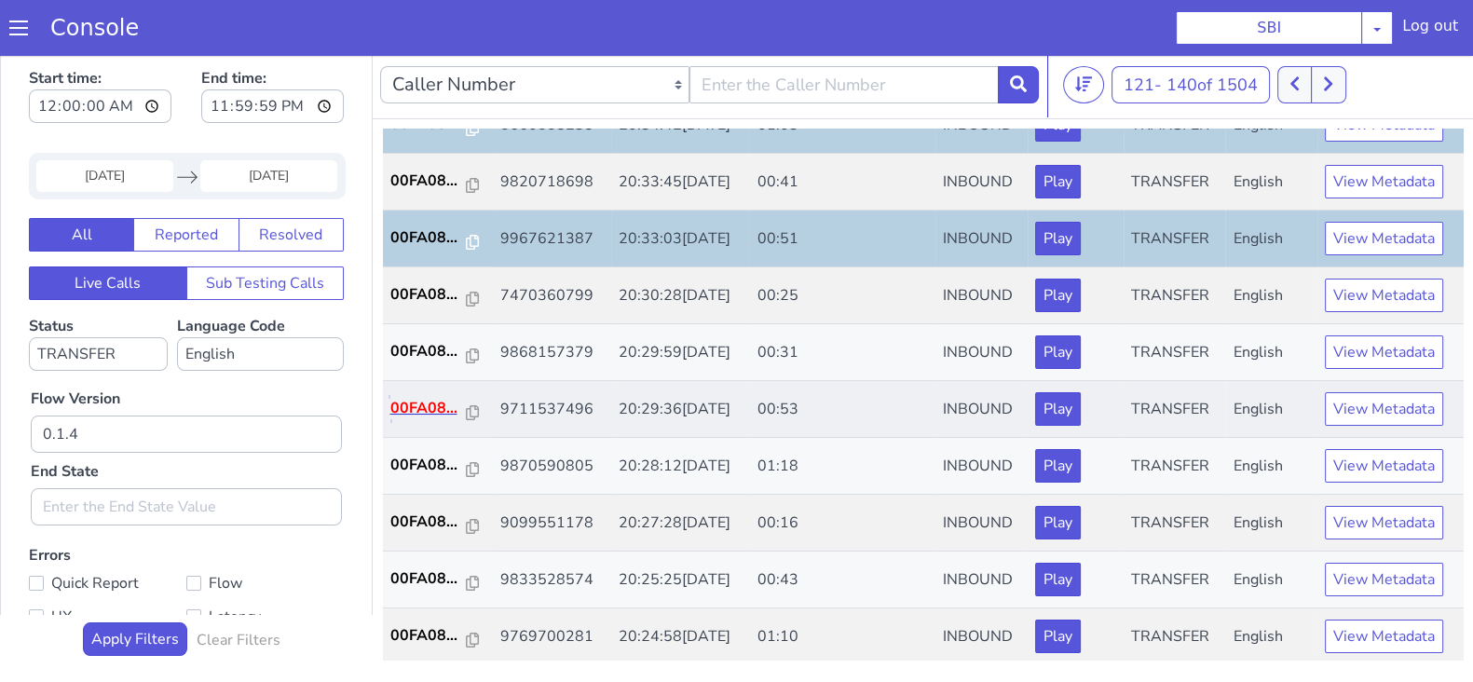
click at [425, 403] on p "00FA08..." at bounding box center [428, 408] width 76 height 22
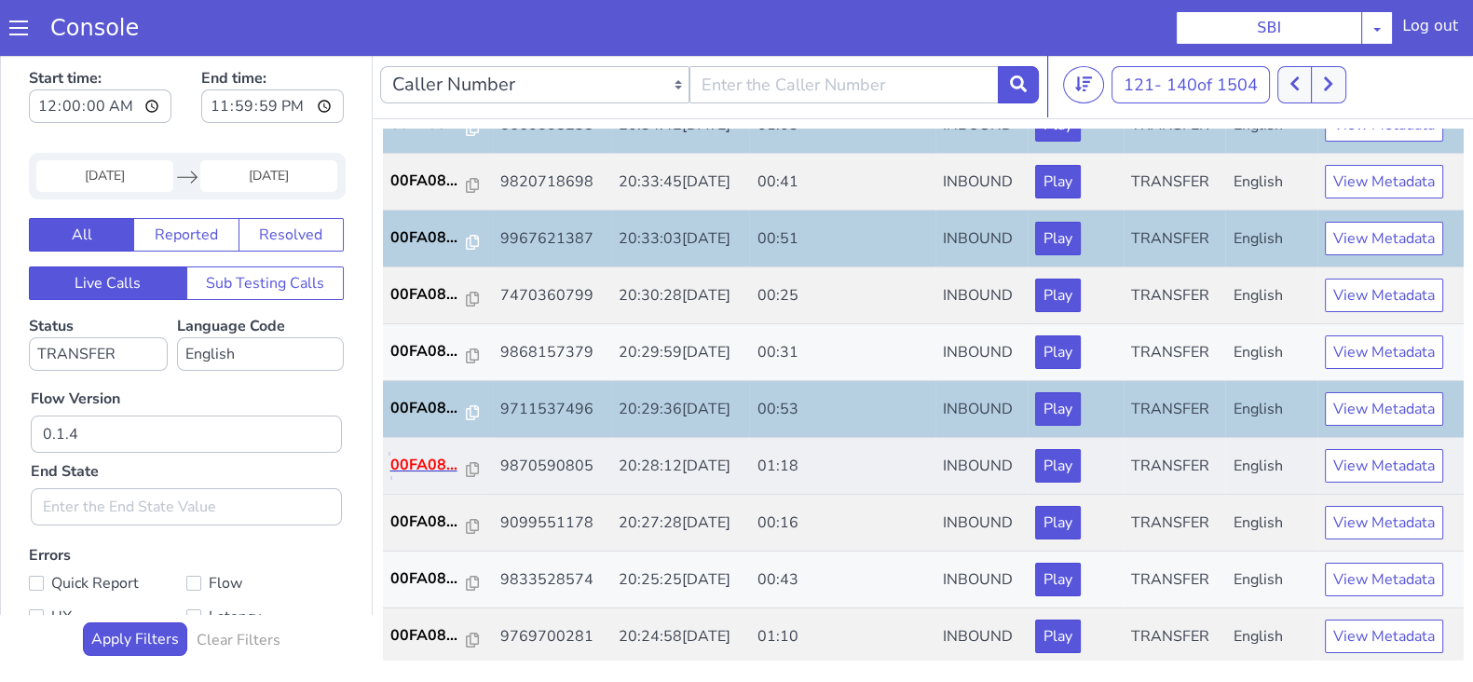
click at [424, 458] on p "00FA08..." at bounding box center [428, 465] width 76 height 22
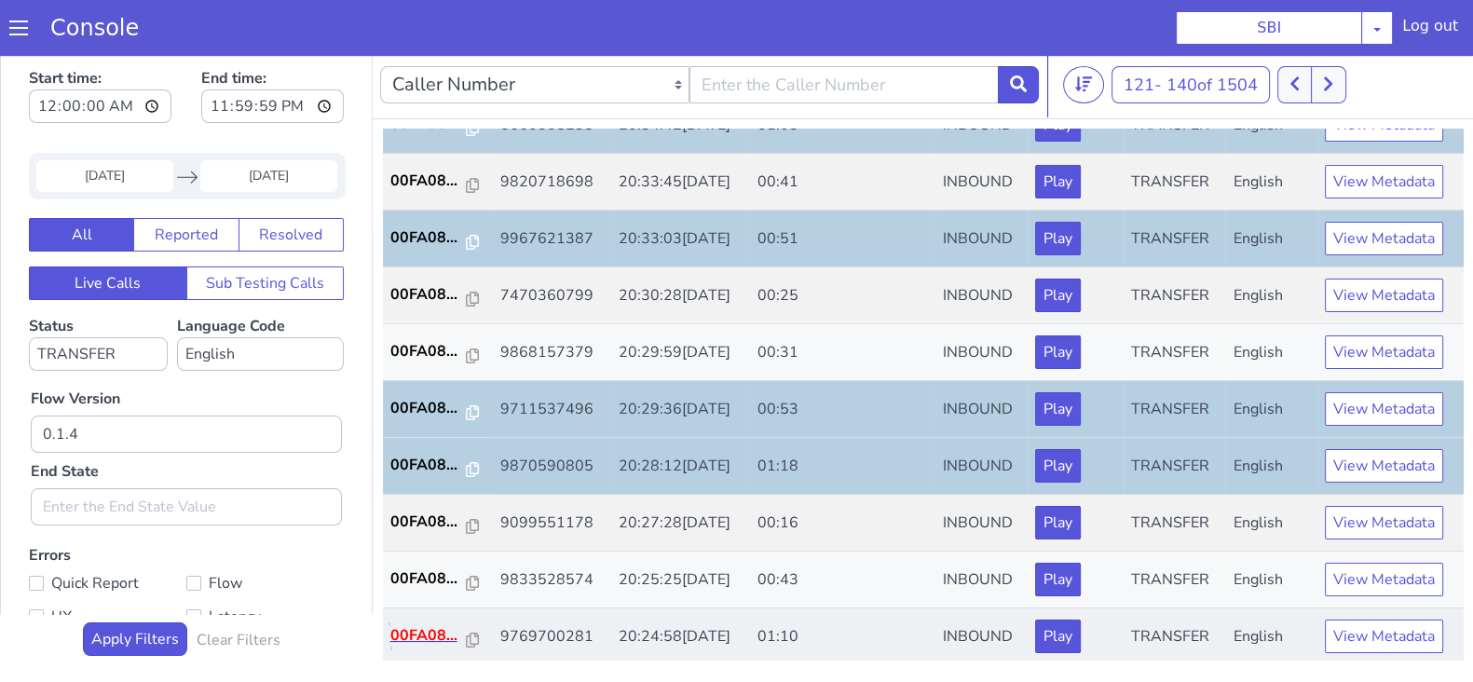
click at [411, 624] on p "00FA08..." at bounding box center [428, 635] width 76 height 22
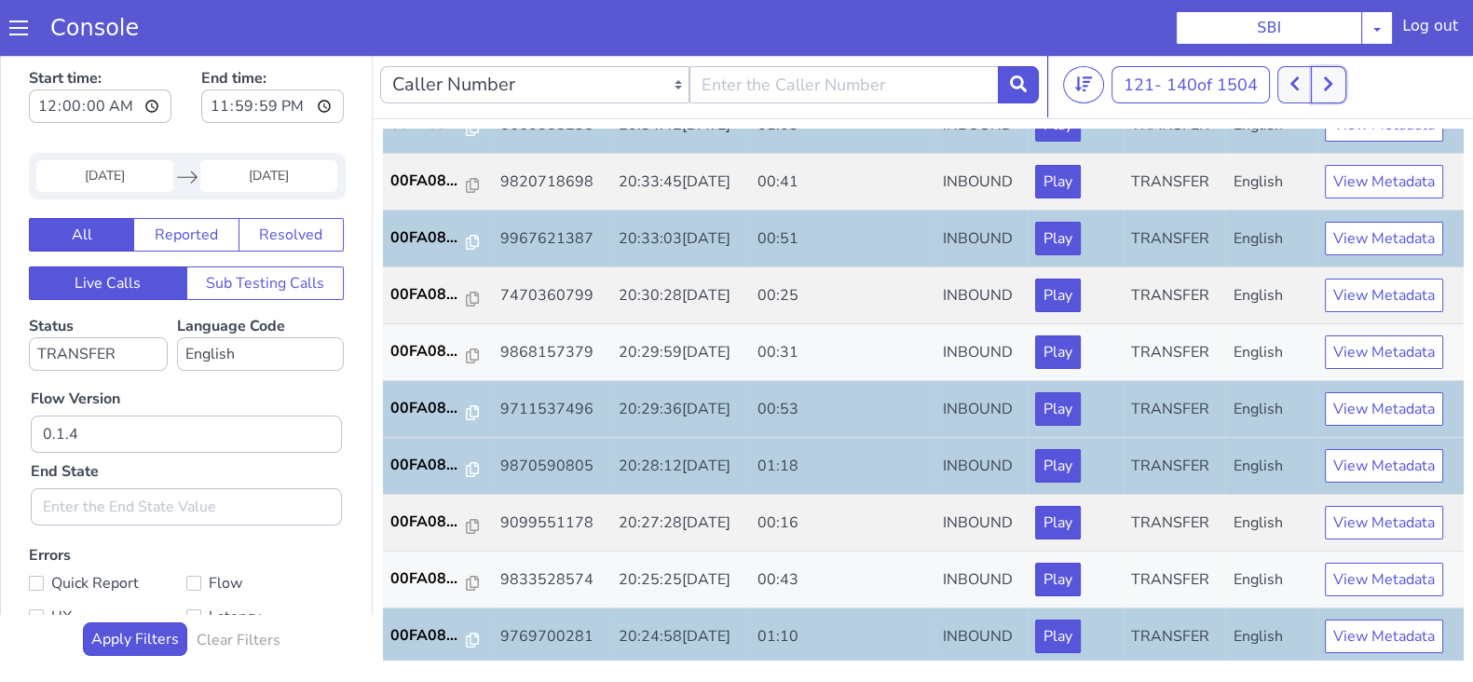
click at [1330, 86] on icon at bounding box center [1328, 83] width 10 height 17
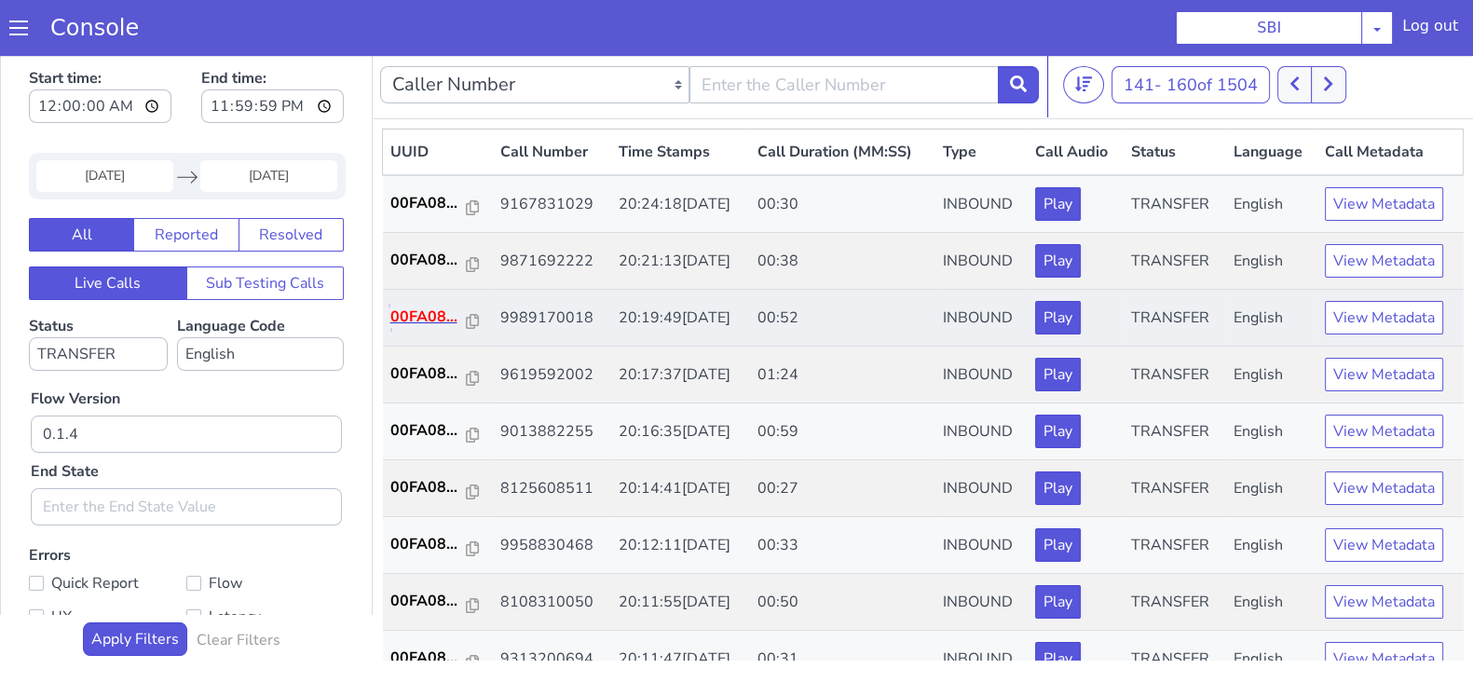
click at [402, 306] on p "00FA08..." at bounding box center [428, 317] width 76 height 22
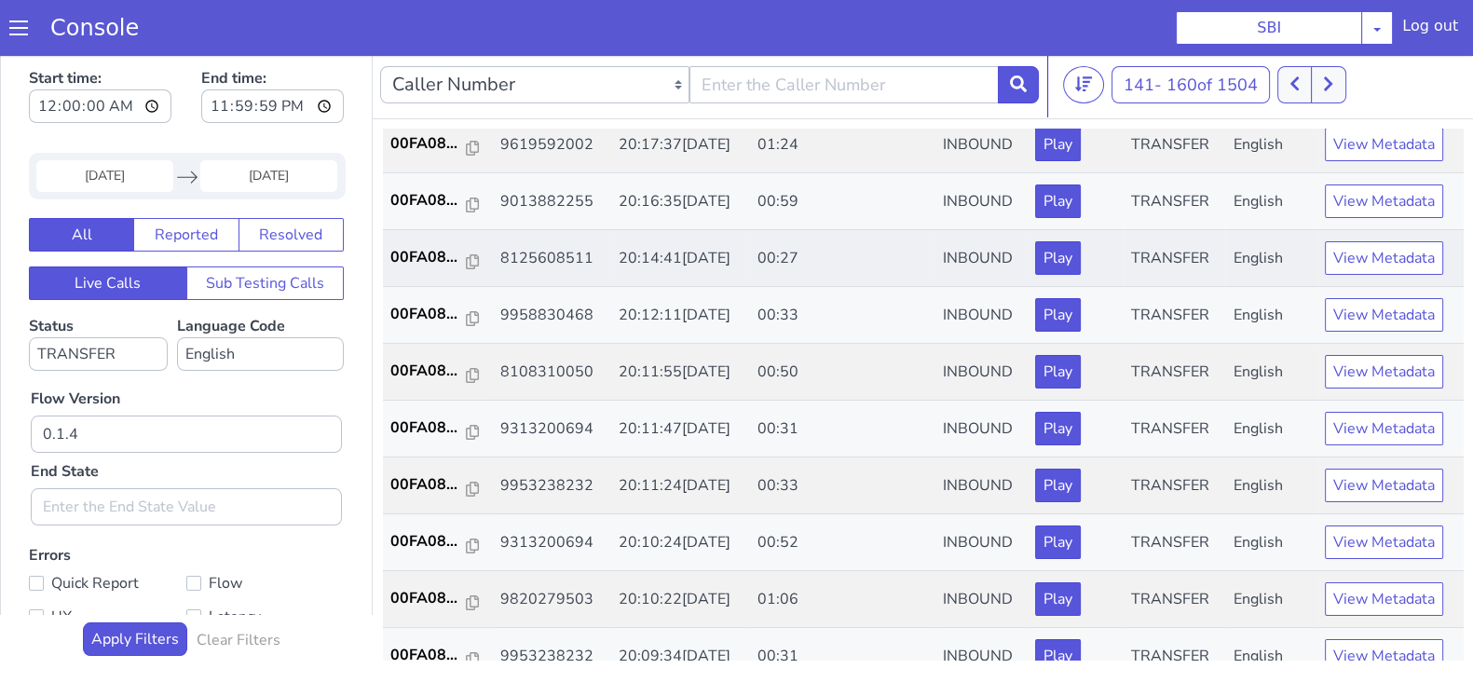
scroll to position [232, 0]
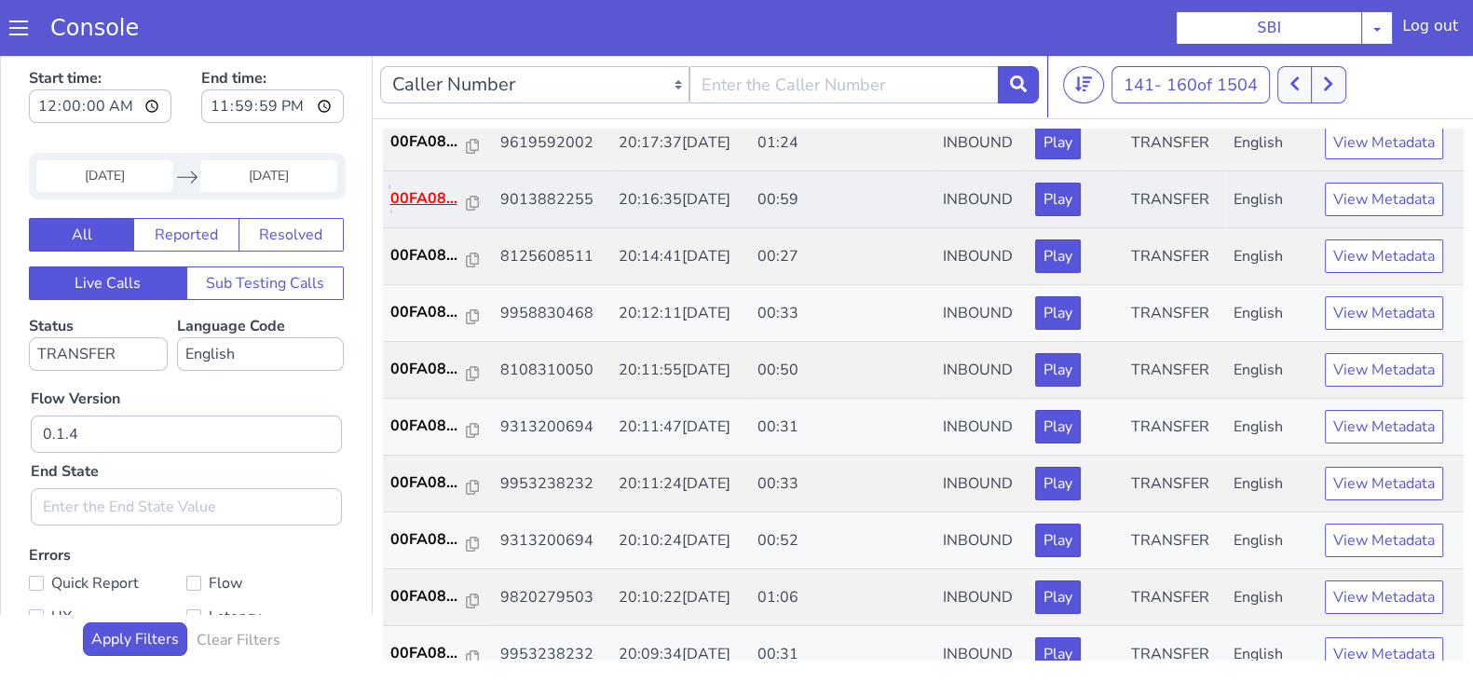
click at [405, 192] on p "00FA08..." at bounding box center [428, 198] width 76 height 22
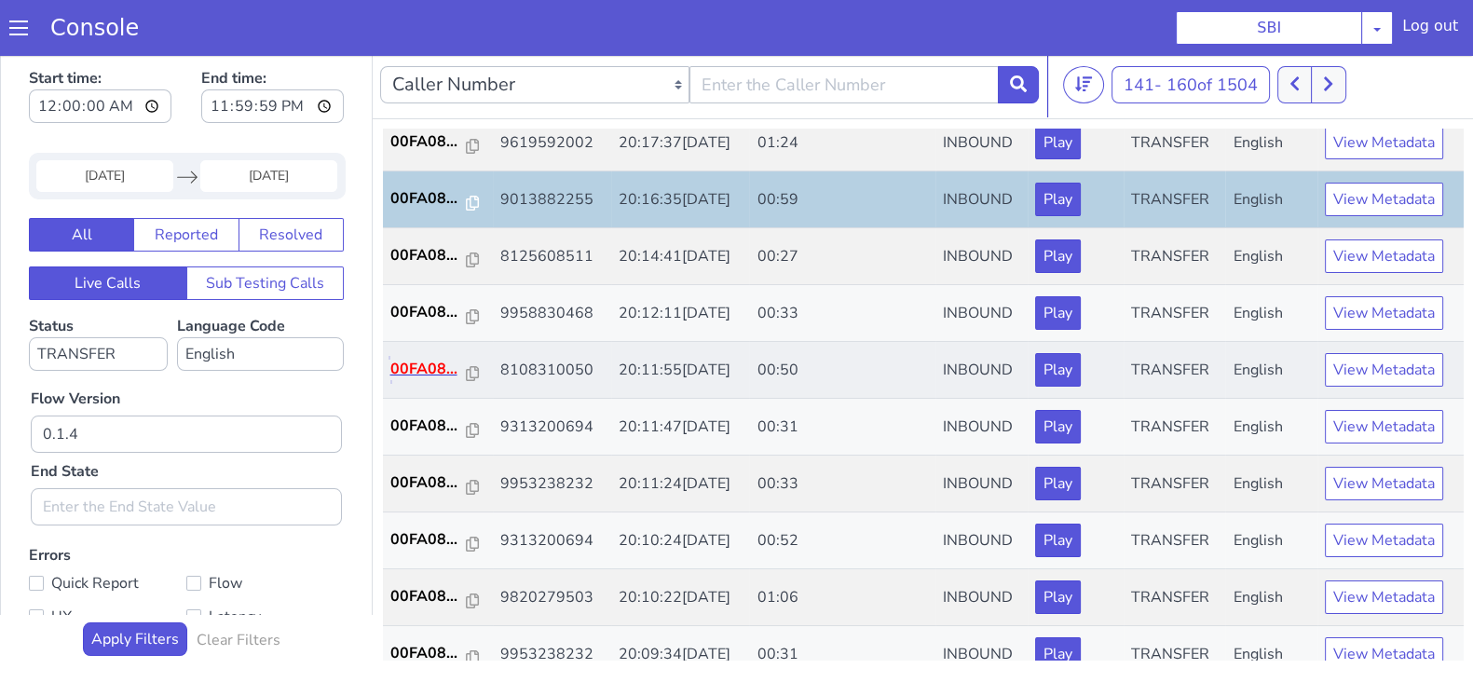
click at [413, 371] on p "00FA08..." at bounding box center [428, 369] width 76 height 22
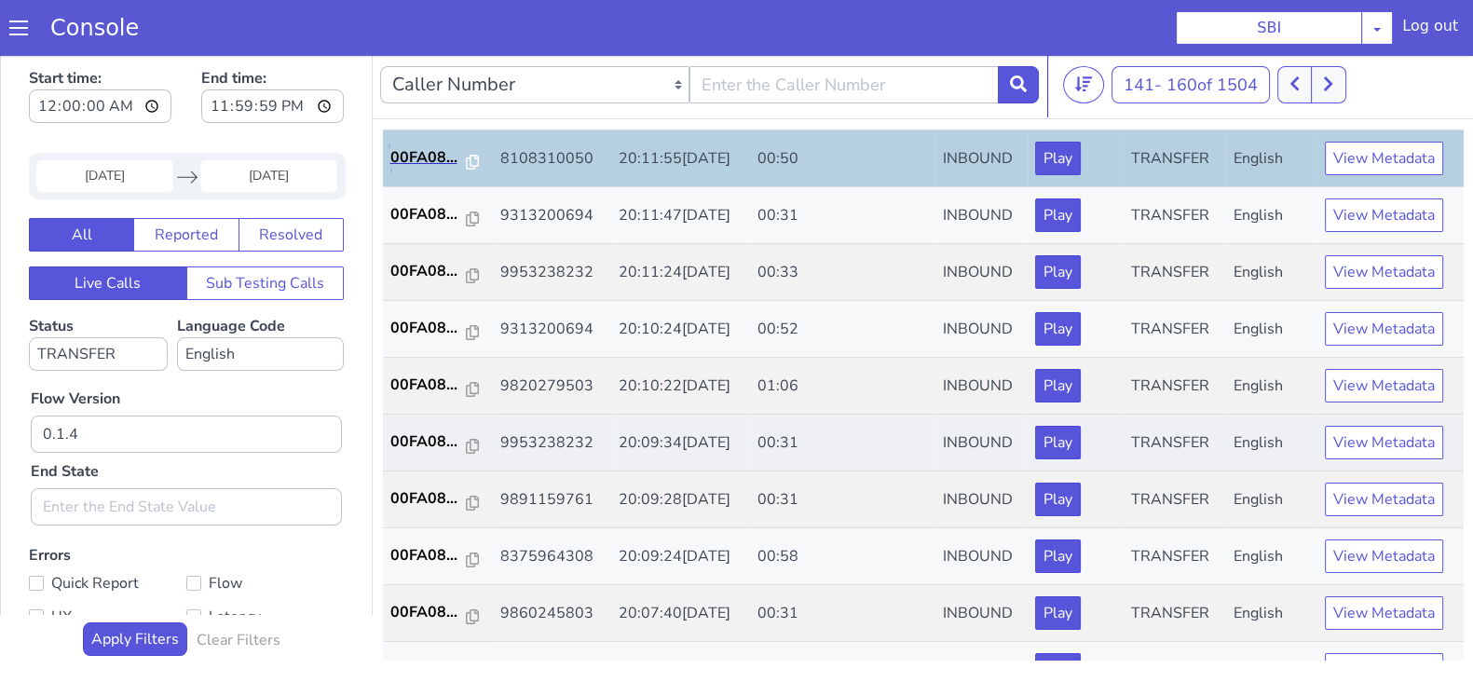
scroll to position [465, 0]
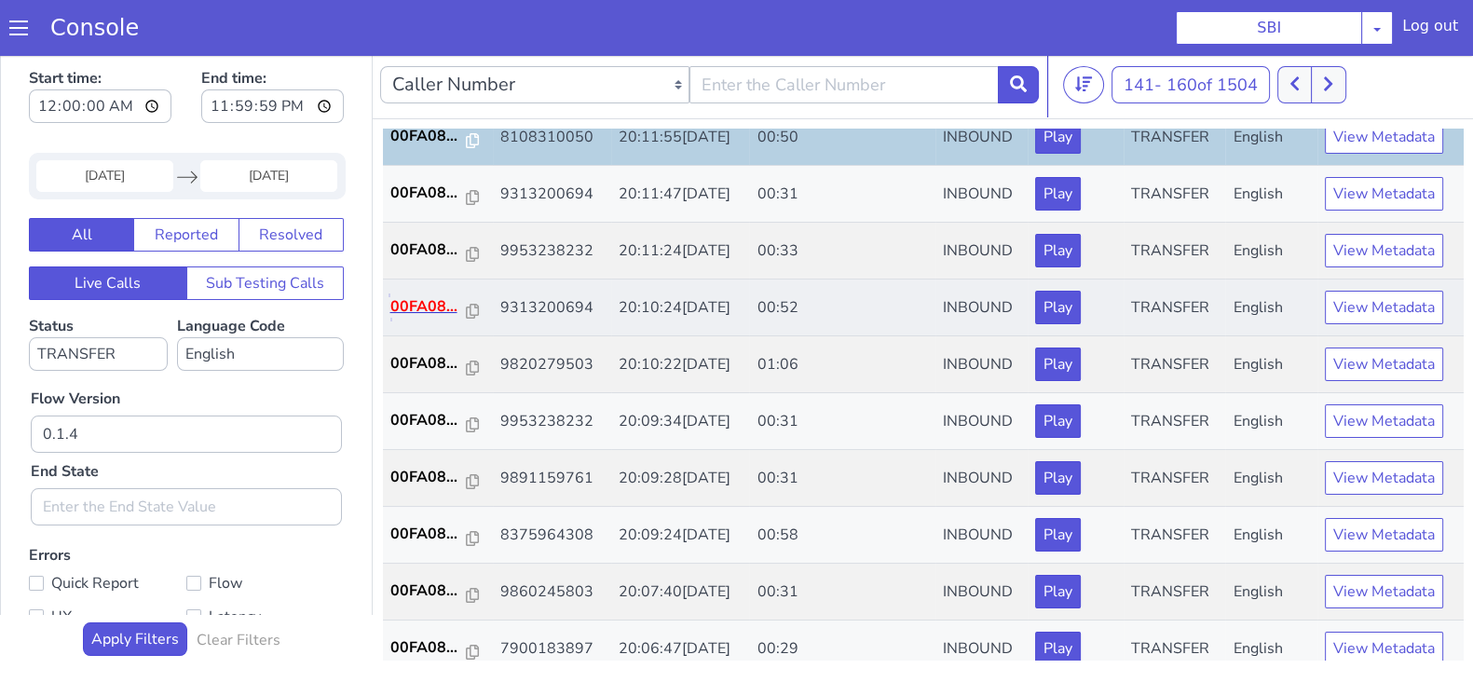
click at [422, 302] on p "00FA08..." at bounding box center [428, 306] width 76 height 22
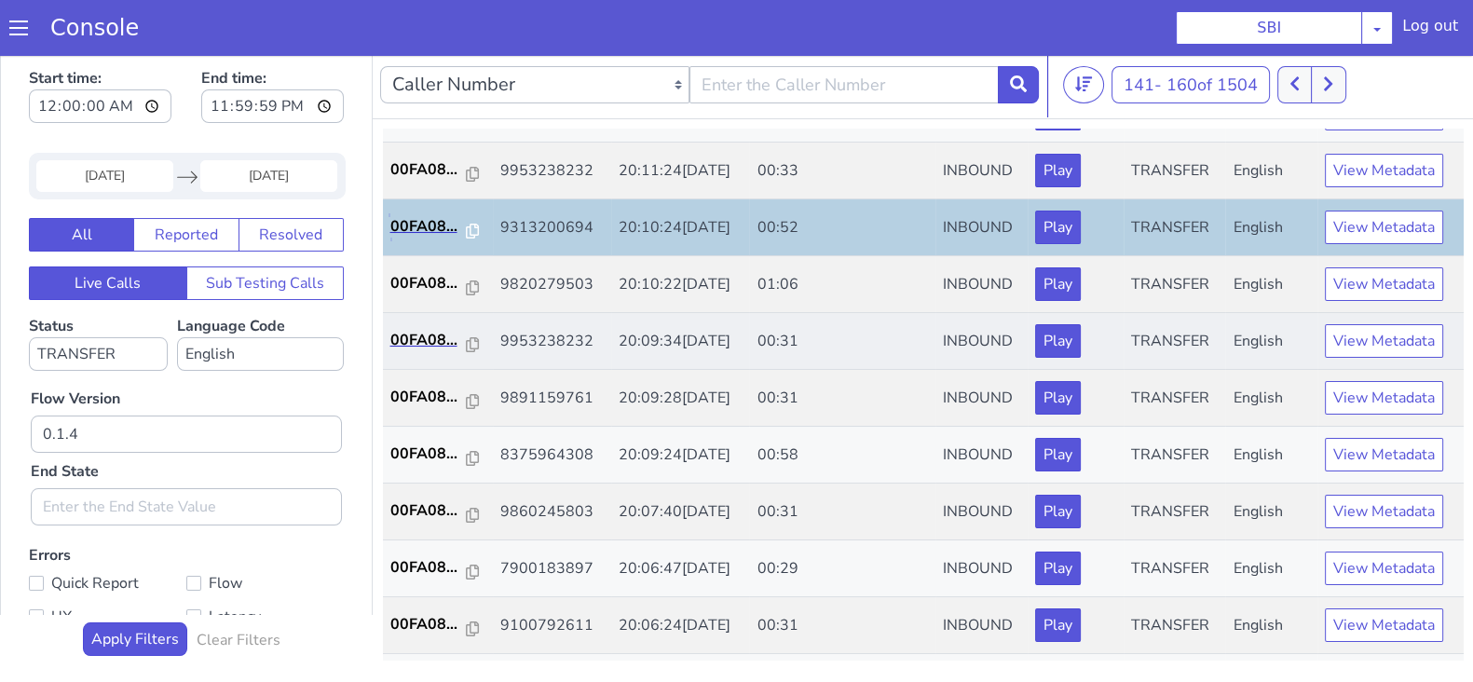
scroll to position [582, 0]
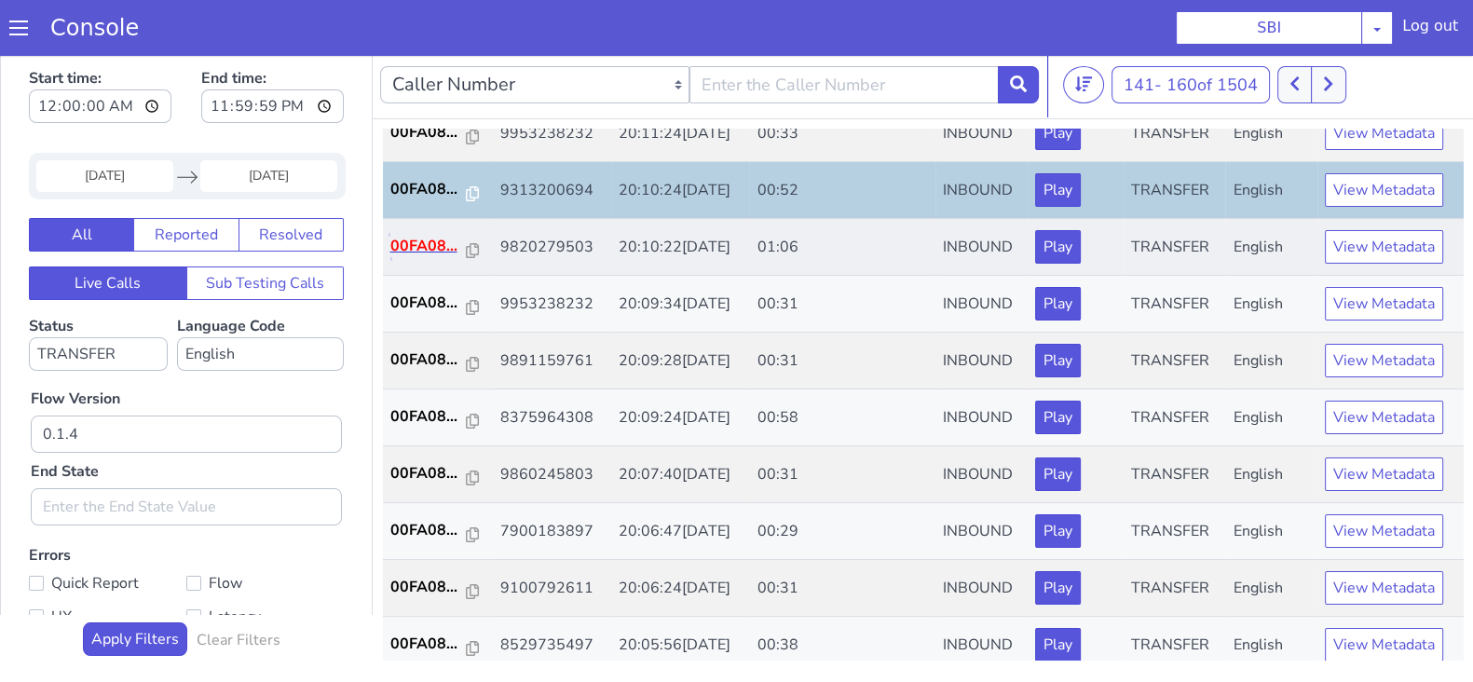
click at [421, 235] on p "00FA08..." at bounding box center [428, 246] width 76 height 22
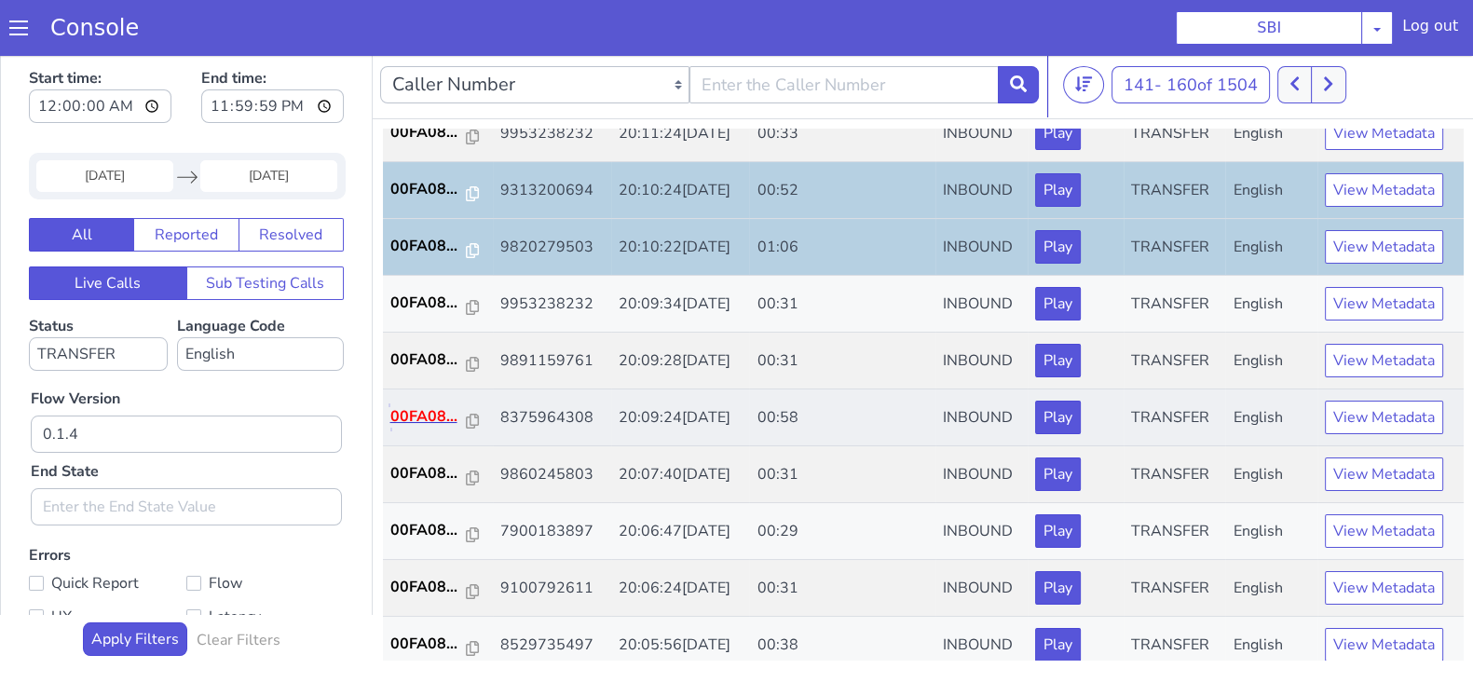
click at [420, 416] on p "00FA08..." at bounding box center [428, 416] width 76 height 22
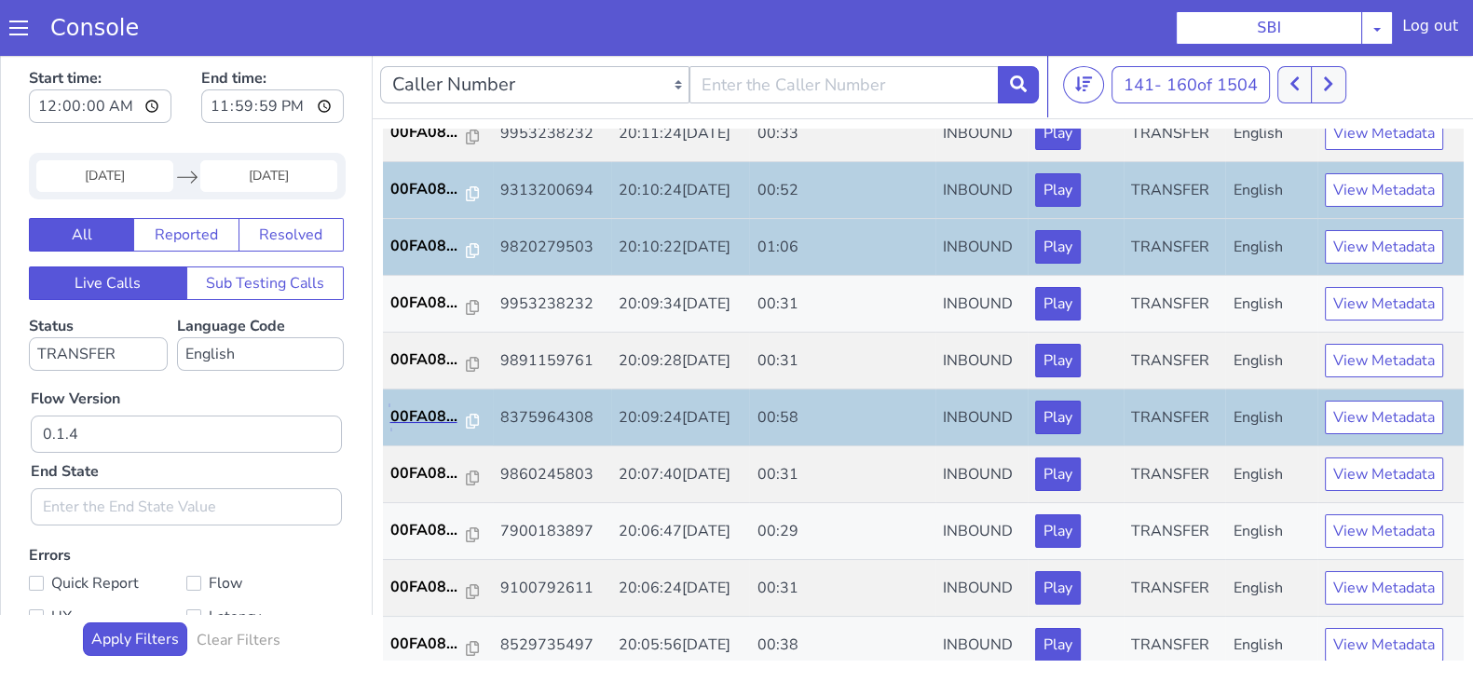
scroll to position [648, 0]
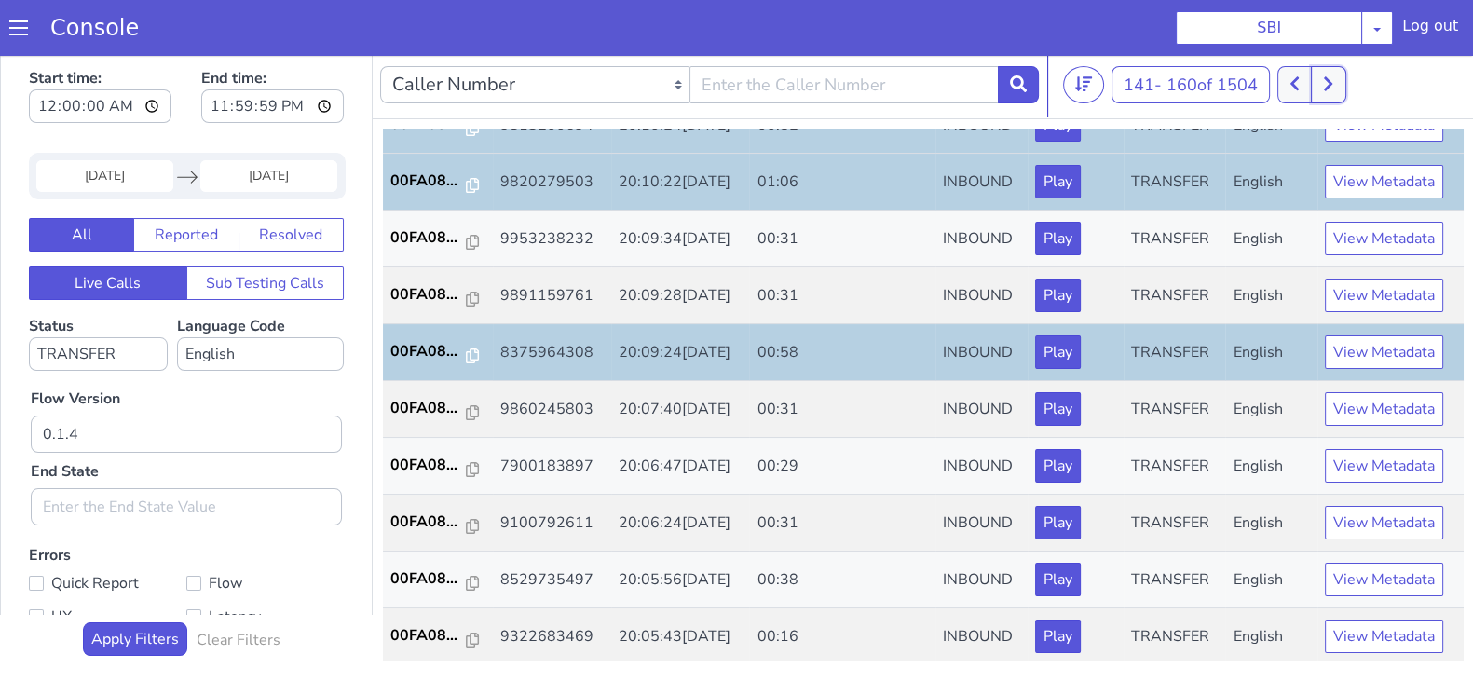
click at [1330, 87] on icon at bounding box center [1328, 84] width 8 height 14
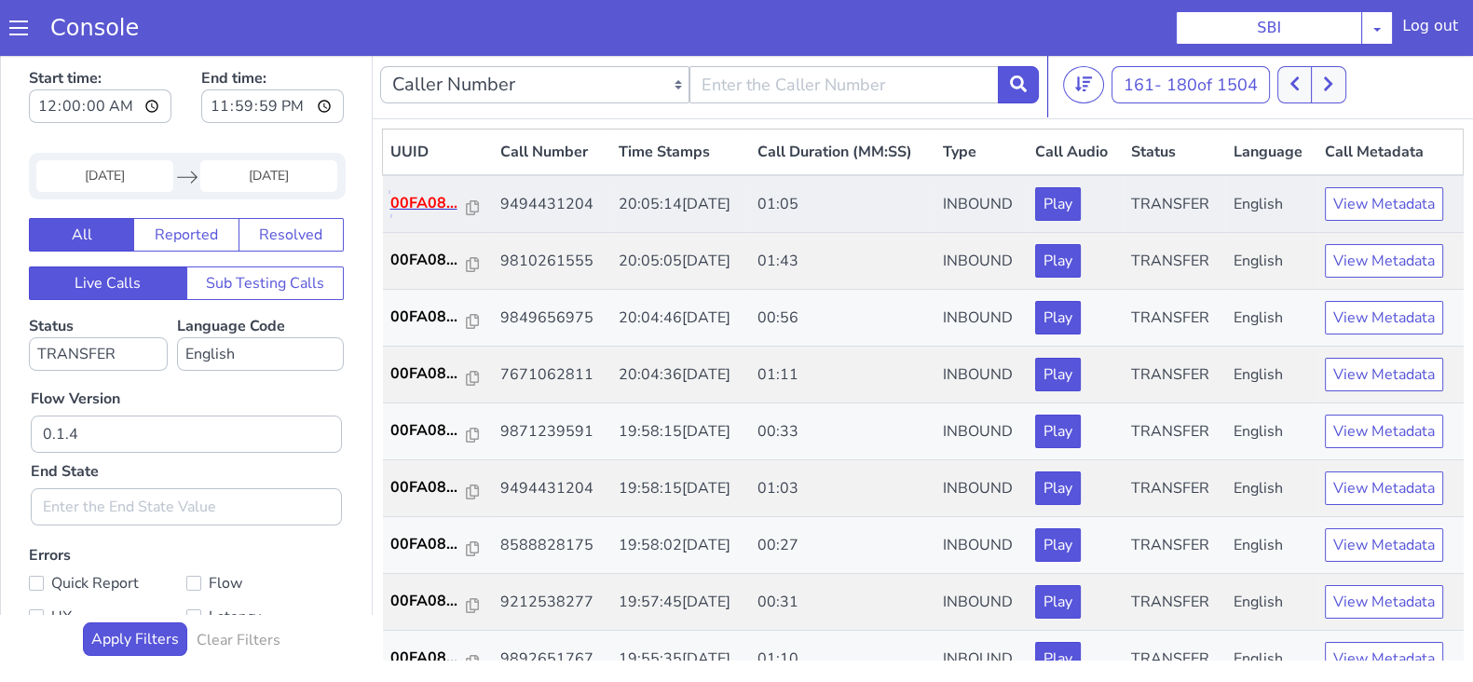
click at [414, 201] on p "00FA08..." at bounding box center [428, 203] width 76 height 22
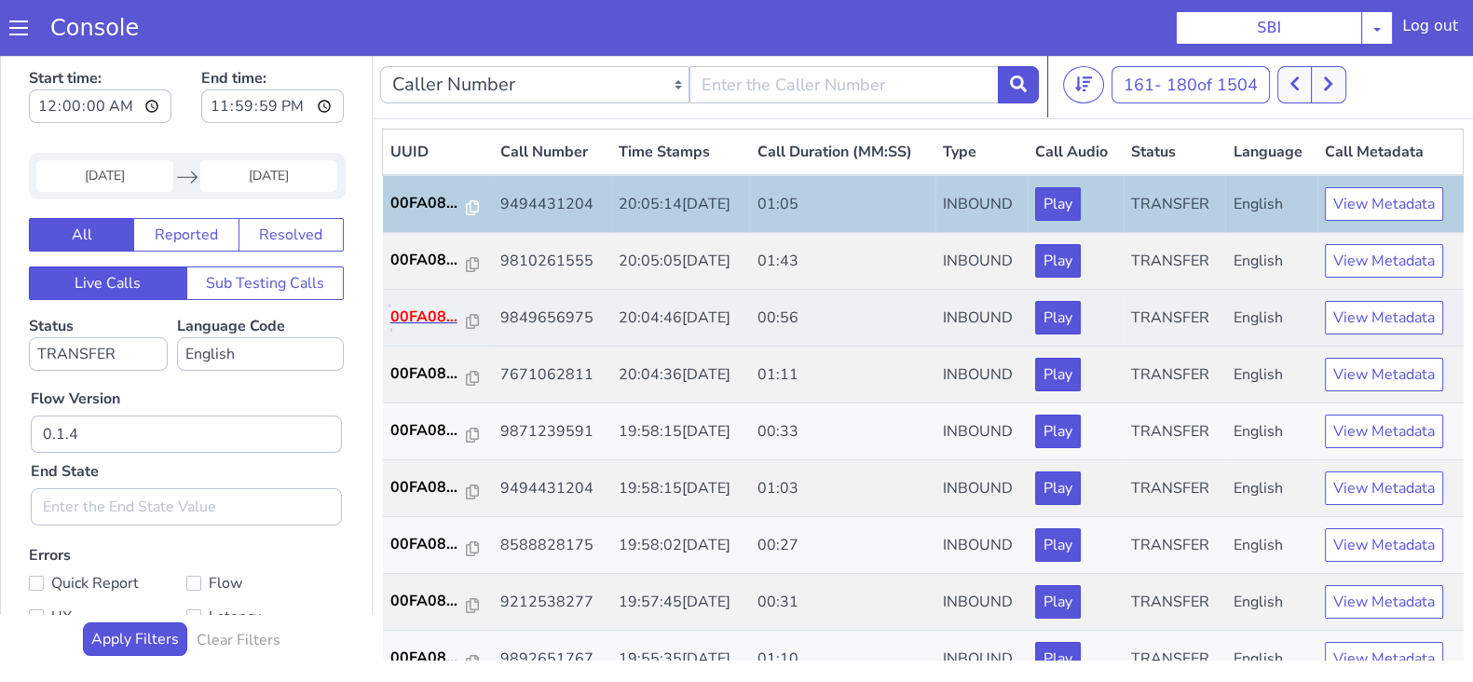
click at [433, 317] on p "00FA08..." at bounding box center [428, 317] width 76 height 22
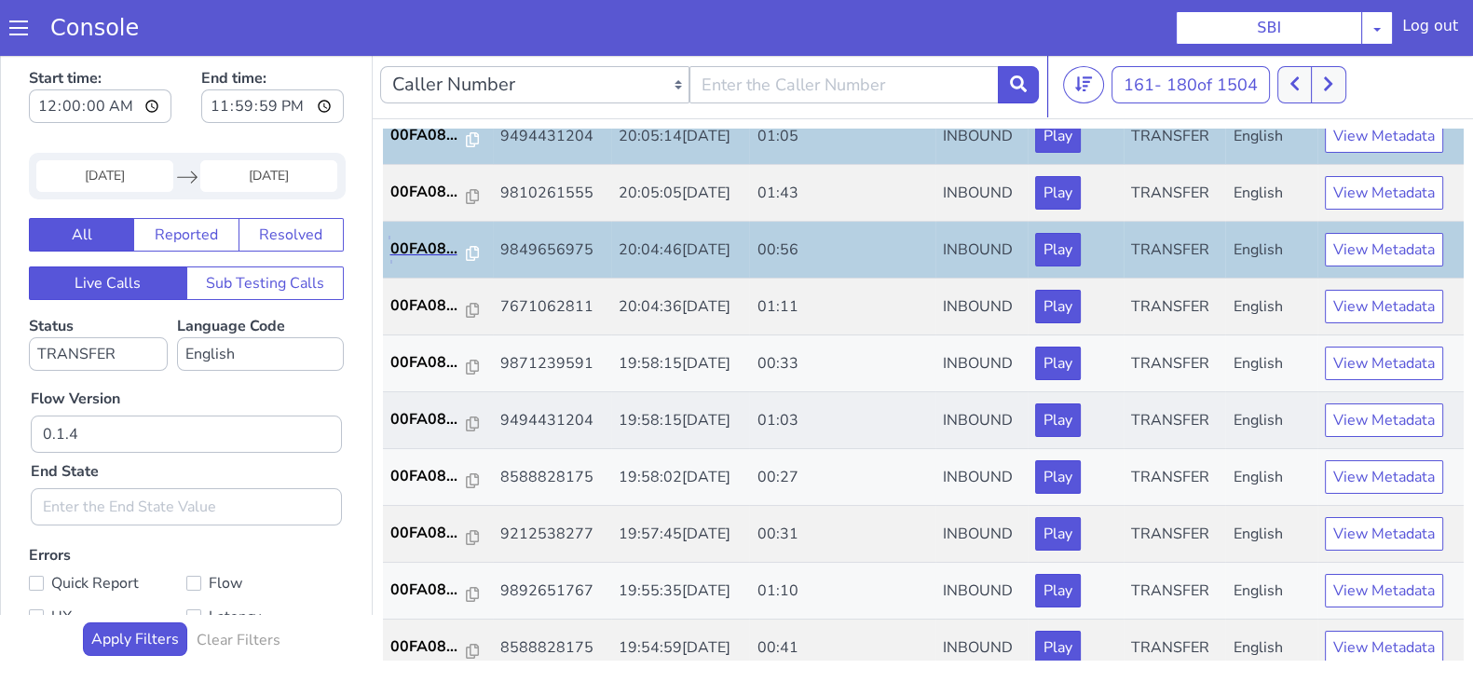
scroll to position [116, 0]
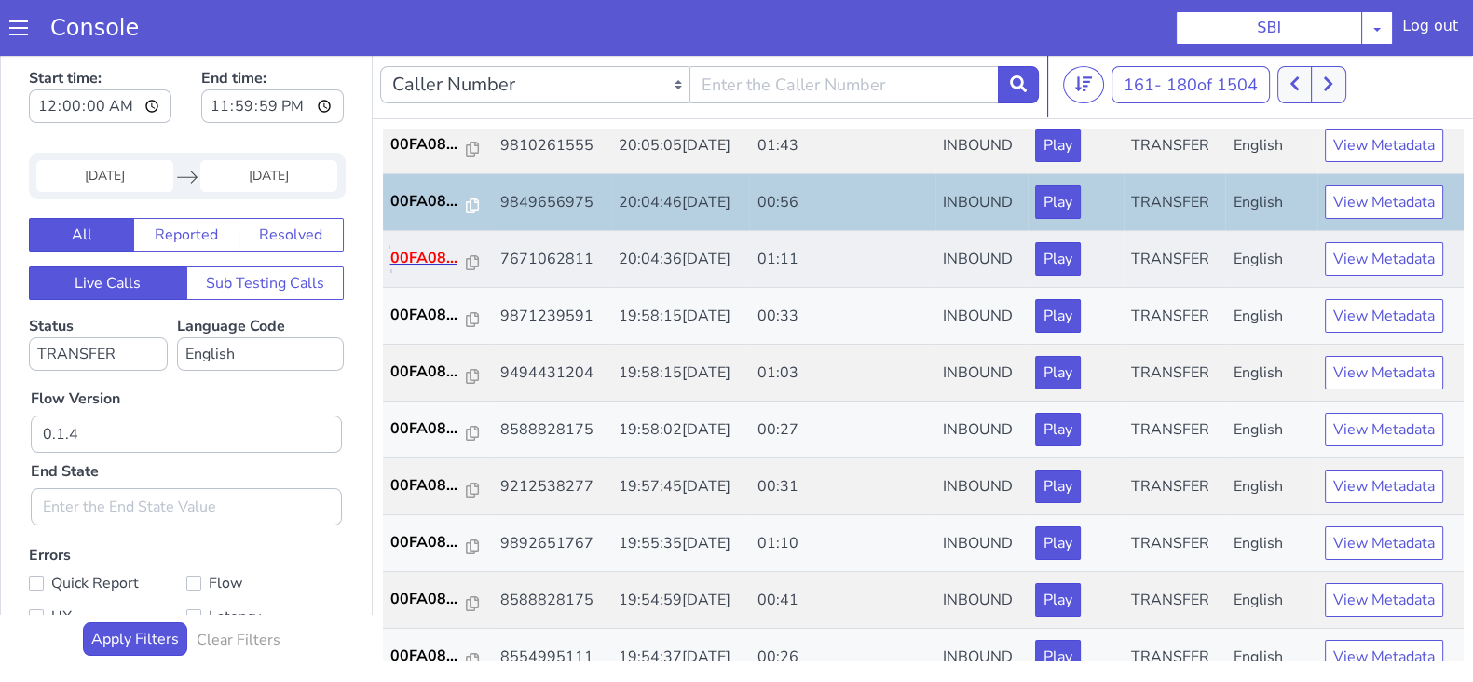
click at [424, 248] on p "00FA08..." at bounding box center [428, 258] width 76 height 22
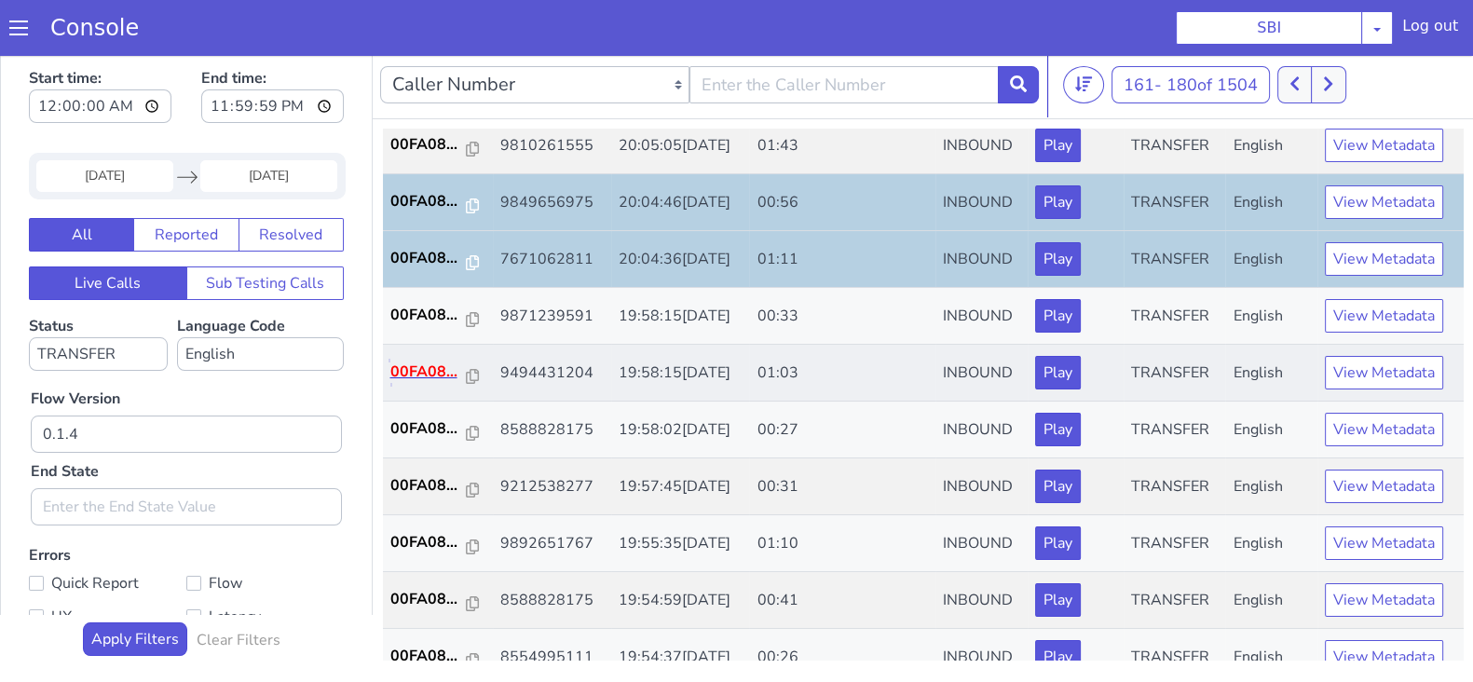
click at [405, 364] on p "00FA08..." at bounding box center [428, 372] width 76 height 22
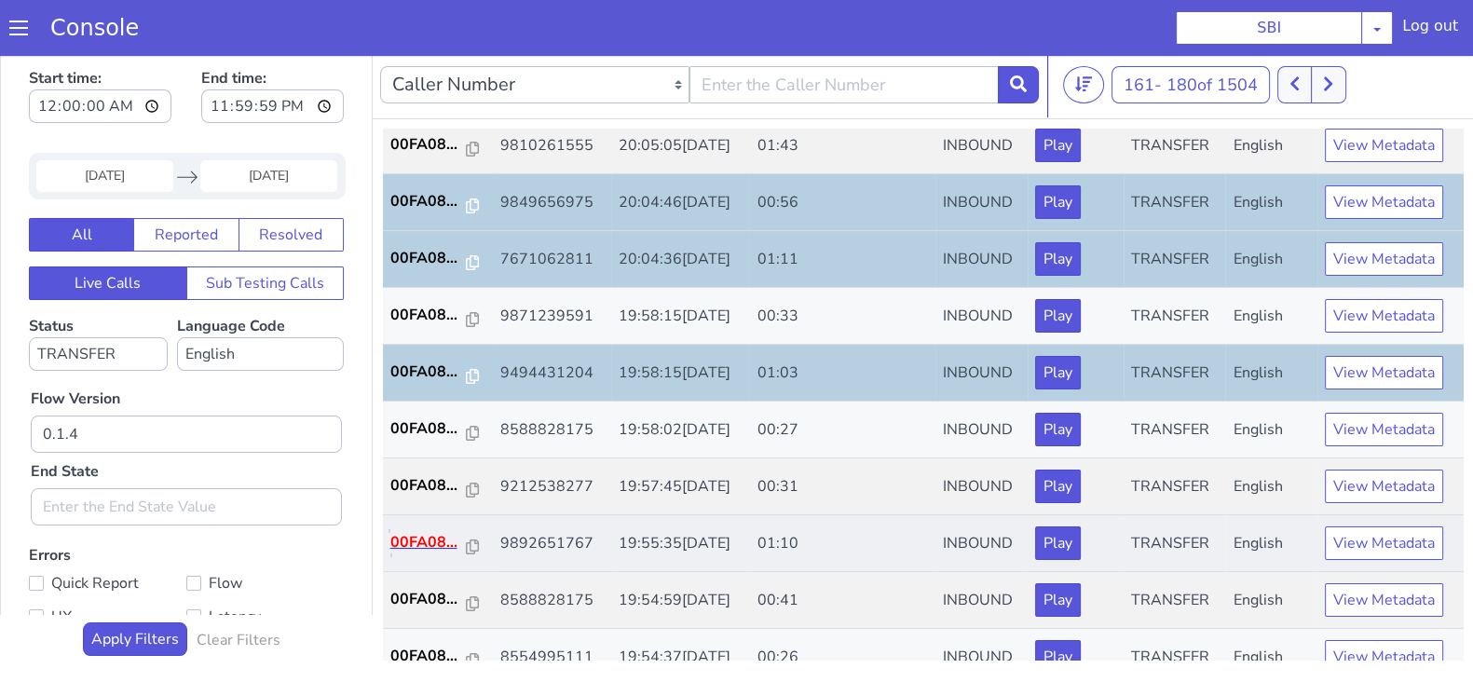
click at [420, 540] on p "00FA08..." at bounding box center [428, 542] width 76 height 22
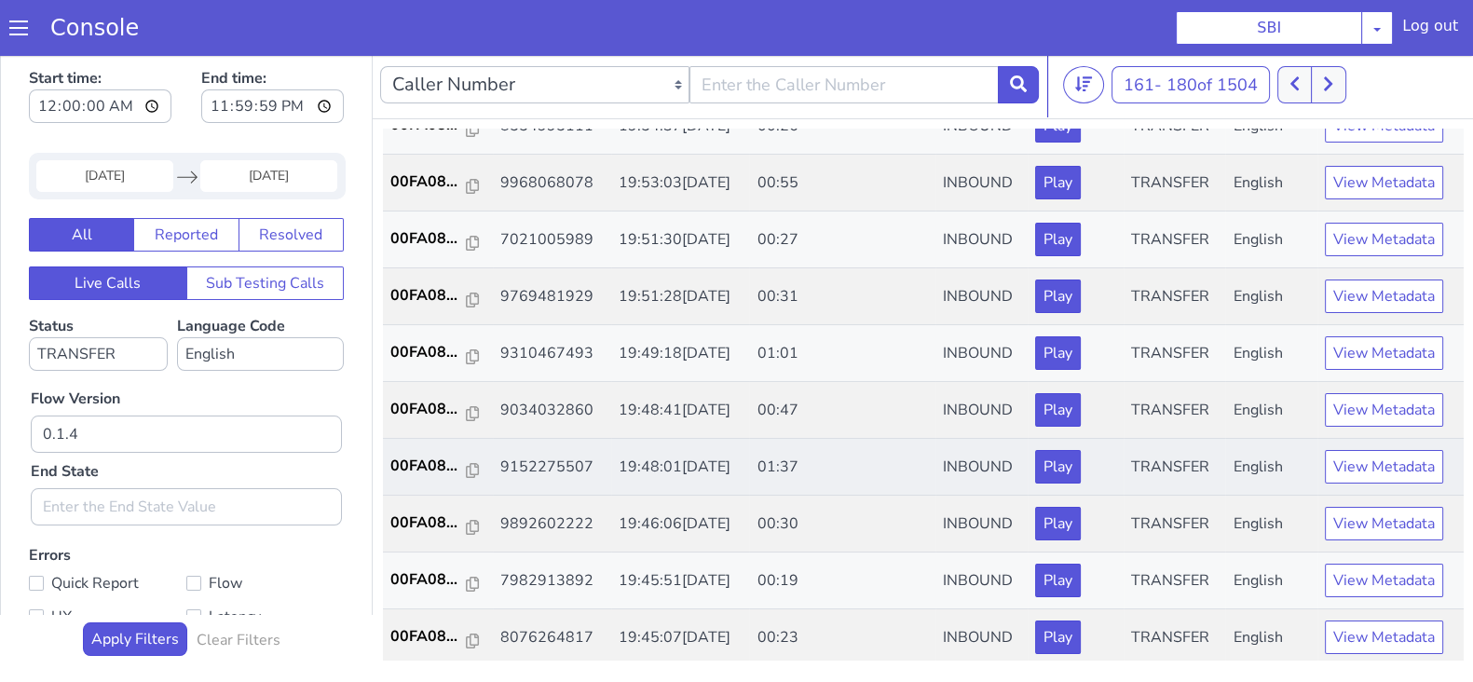
scroll to position [648, 0]
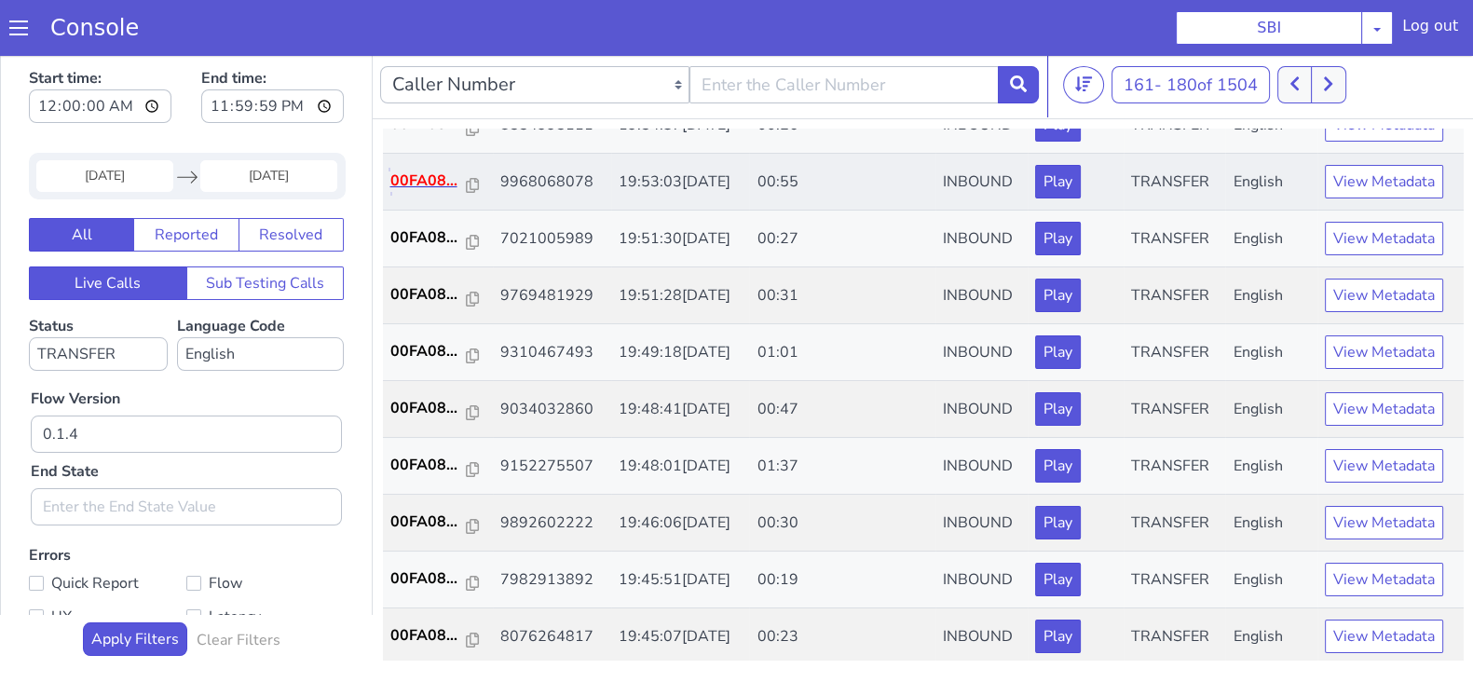
click at [433, 179] on p "00FA08..." at bounding box center [428, 181] width 76 height 22
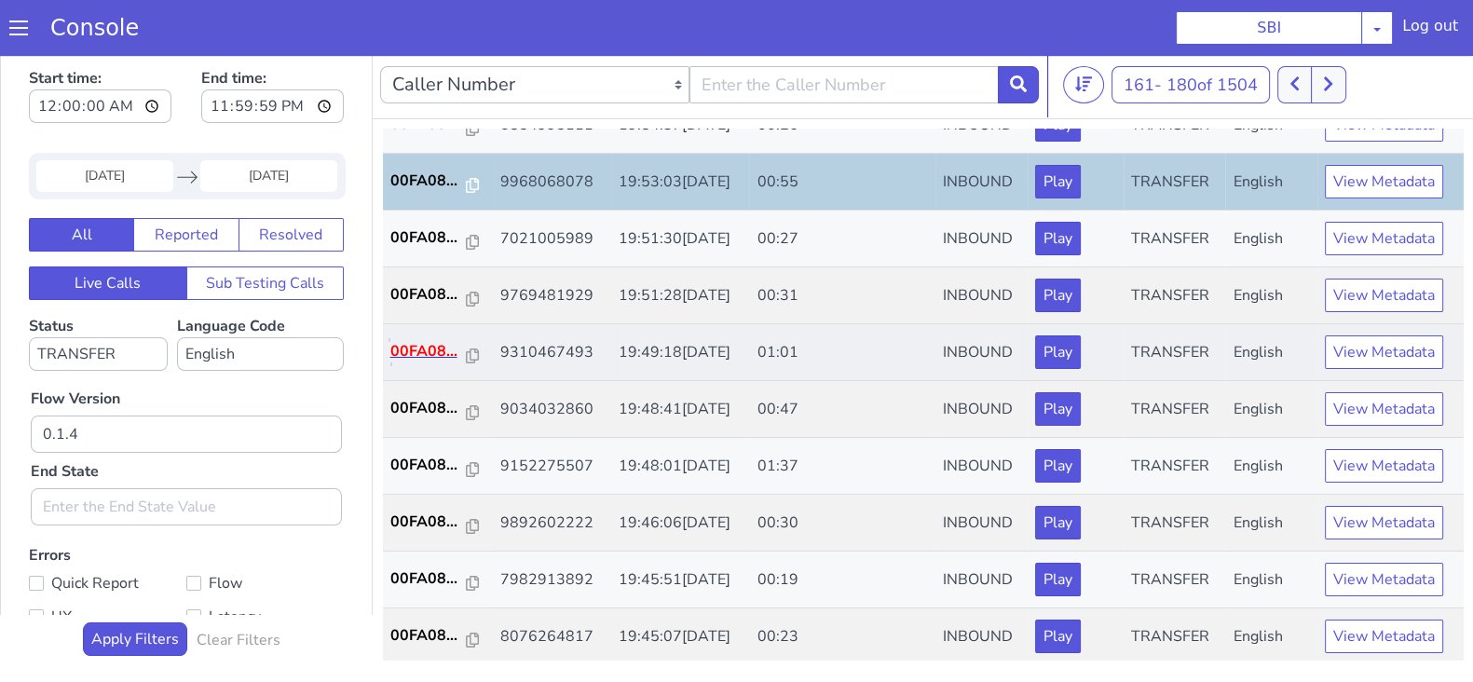
click at [408, 340] on p "00FA08..." at bounding box center [428, 351] width 76 height 22
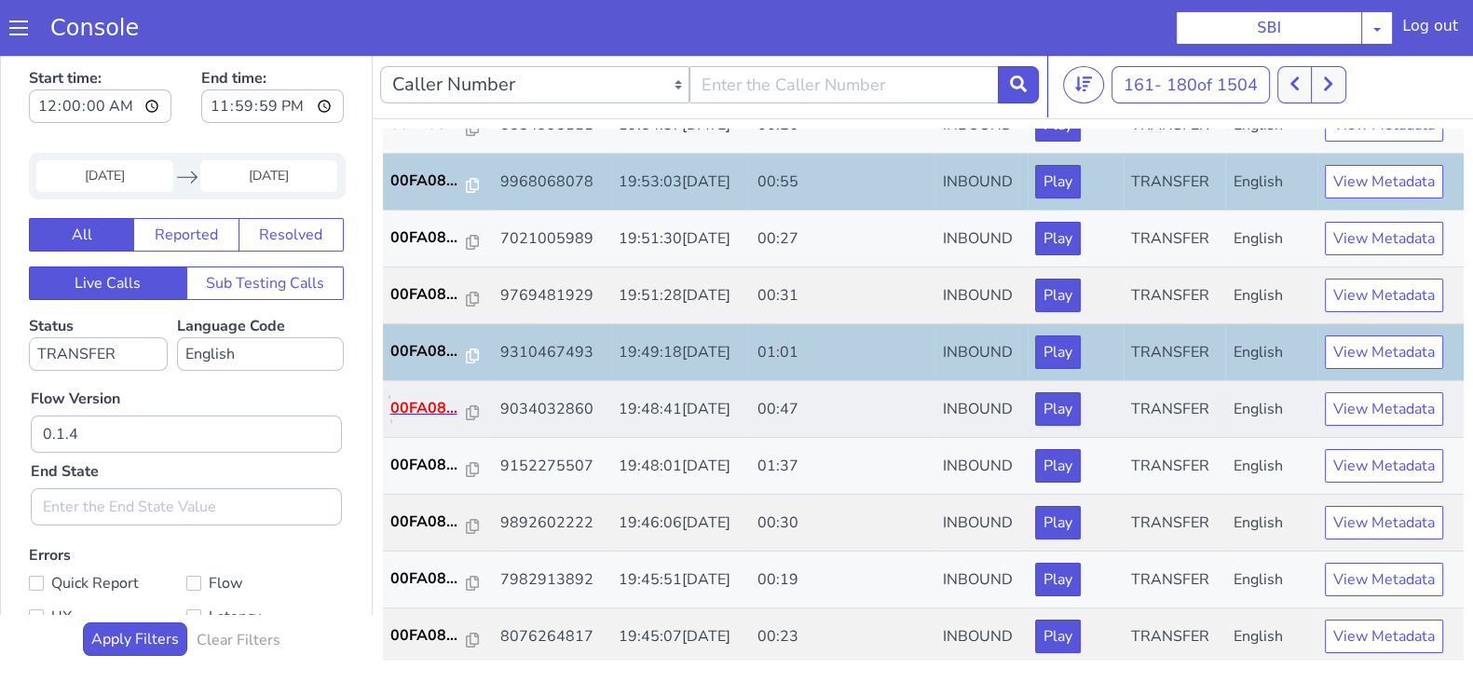
click at [411, 397] on p "00FA08..." at bounding box center [428, 408] width 76 height 22
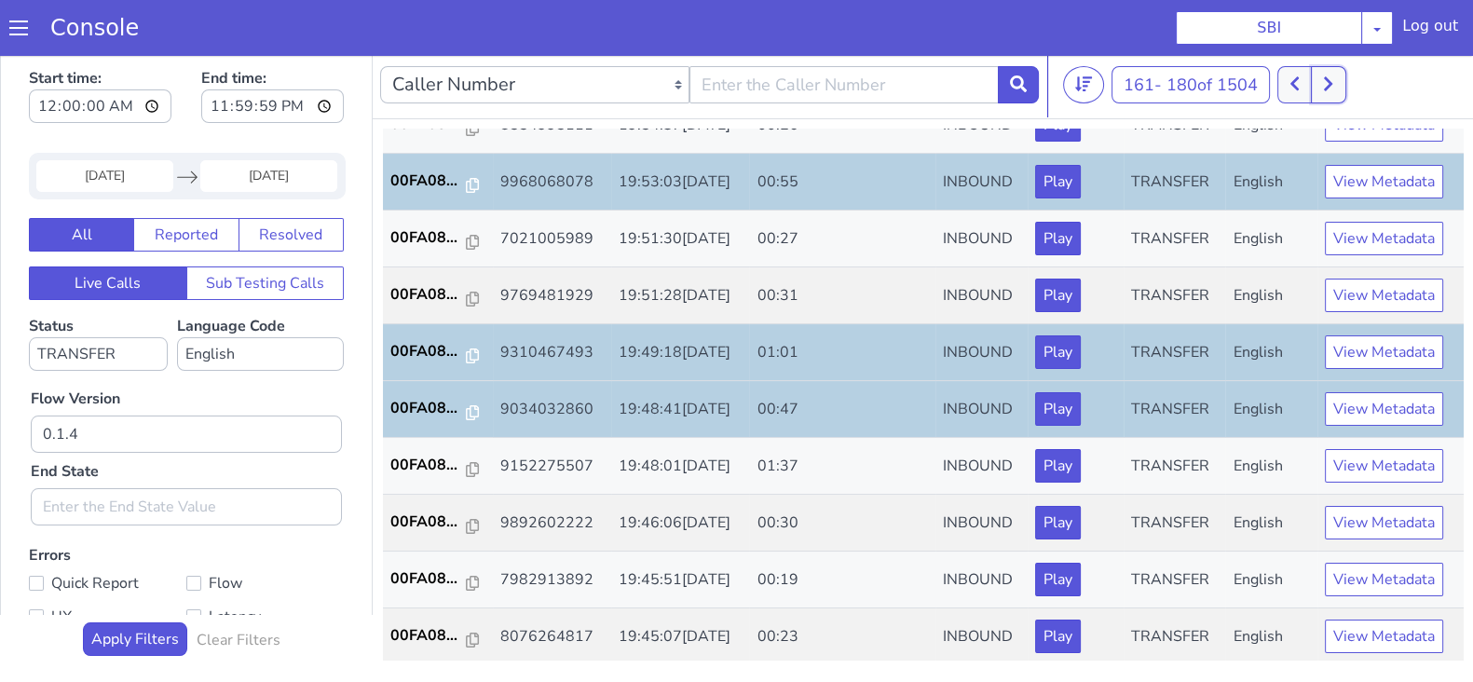
click at [1333, 73] on button at bounding box center [1328, 84] width 34 height 37
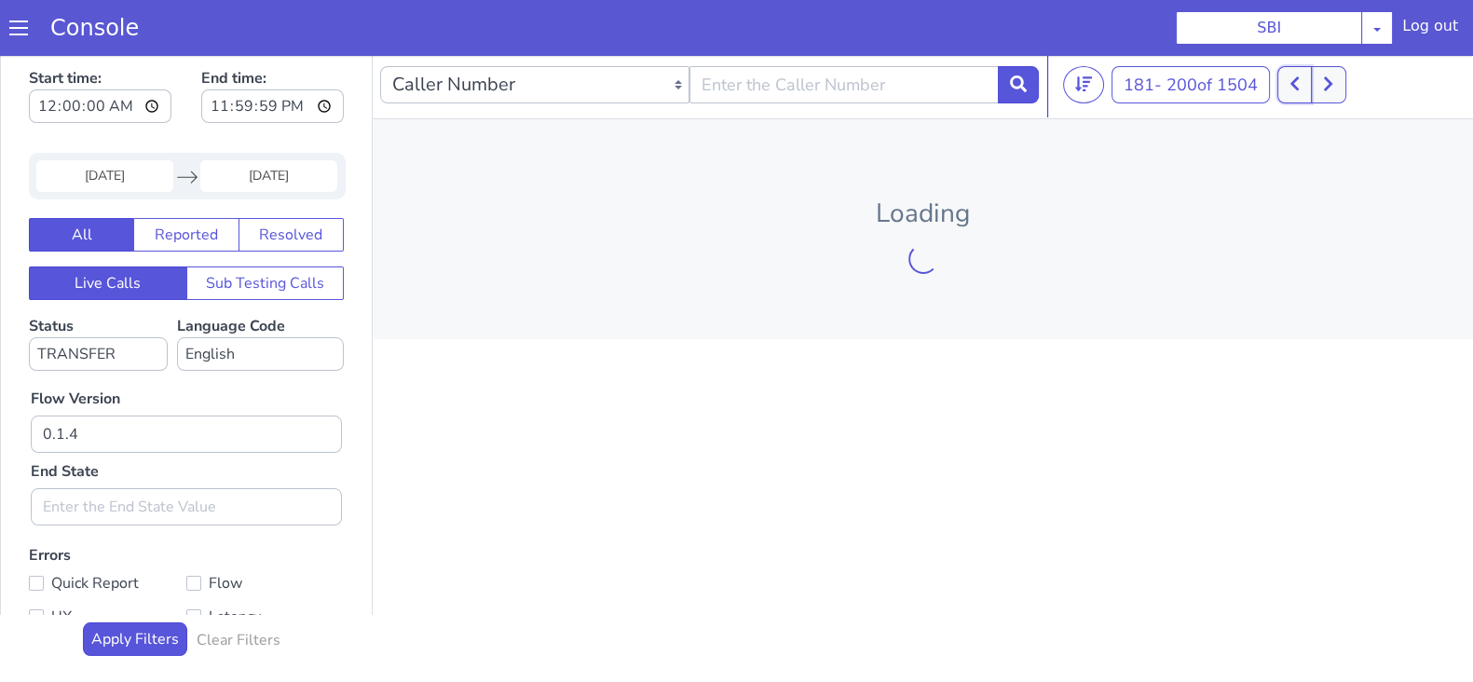
click at [1290, 86] on button at bounding box center [1295, 84] width 34 height 37
click at [1333, 90] on icon at bounding box center [1328, 83] width 10 height 17
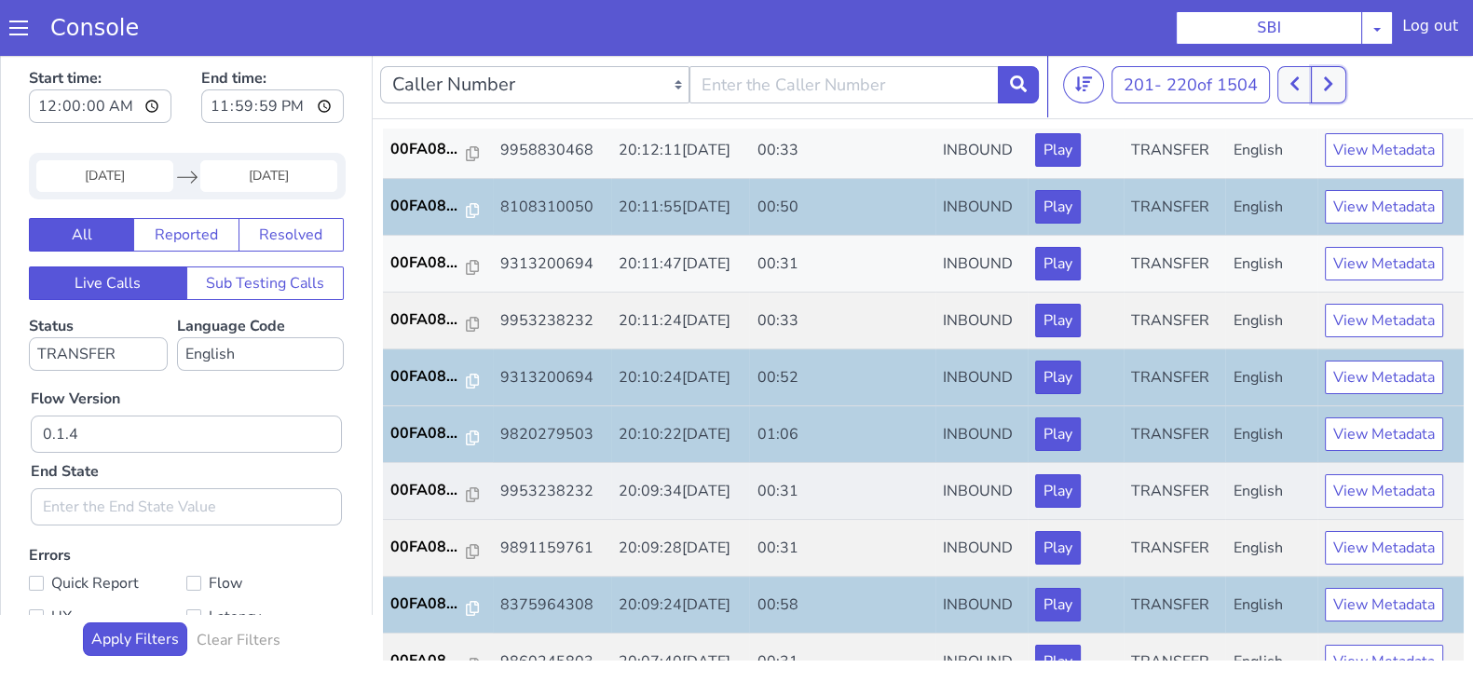
scroll to position [648, 0]
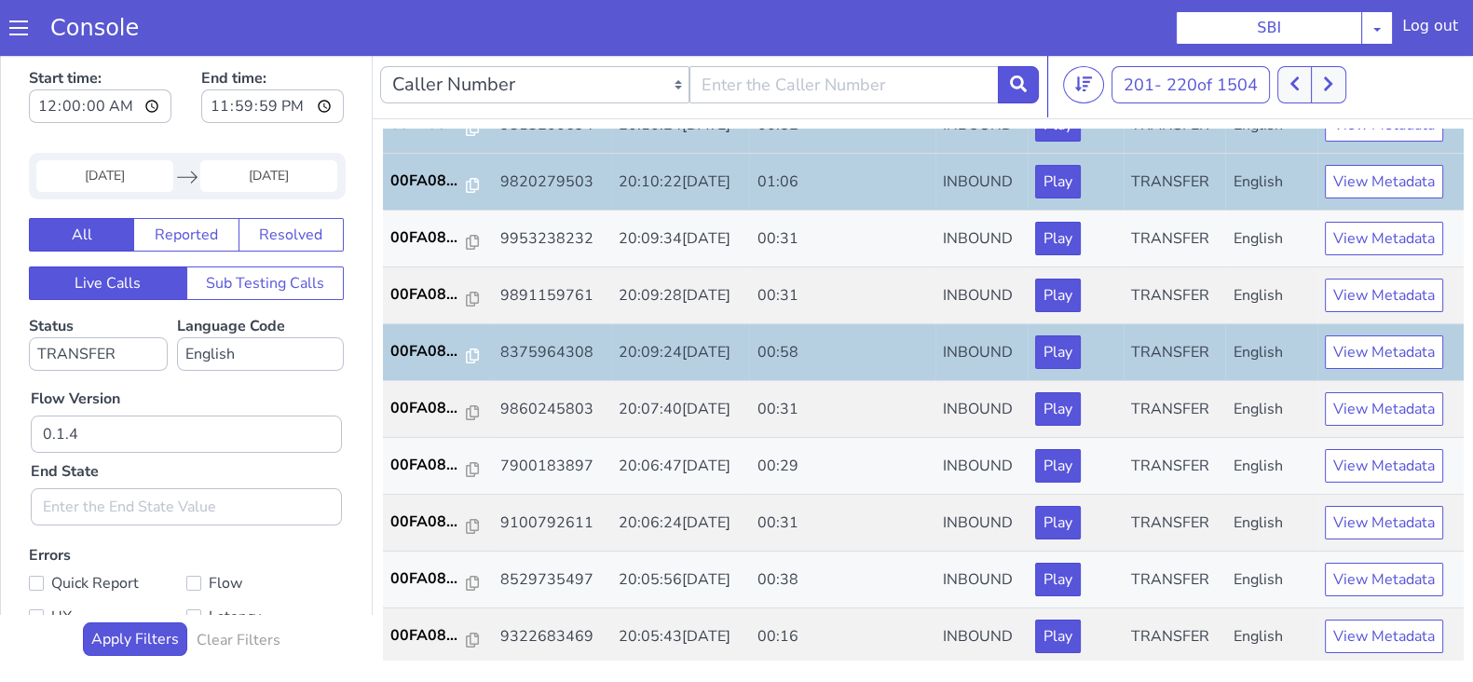
click at [1354, 74] on div "201 - 220 of 1504 20 50 100" at bounding box center [1264, 84] width 403 height 37
click at [1333, 87] on icon at bounding box center [1328, 83] width 10 height 17
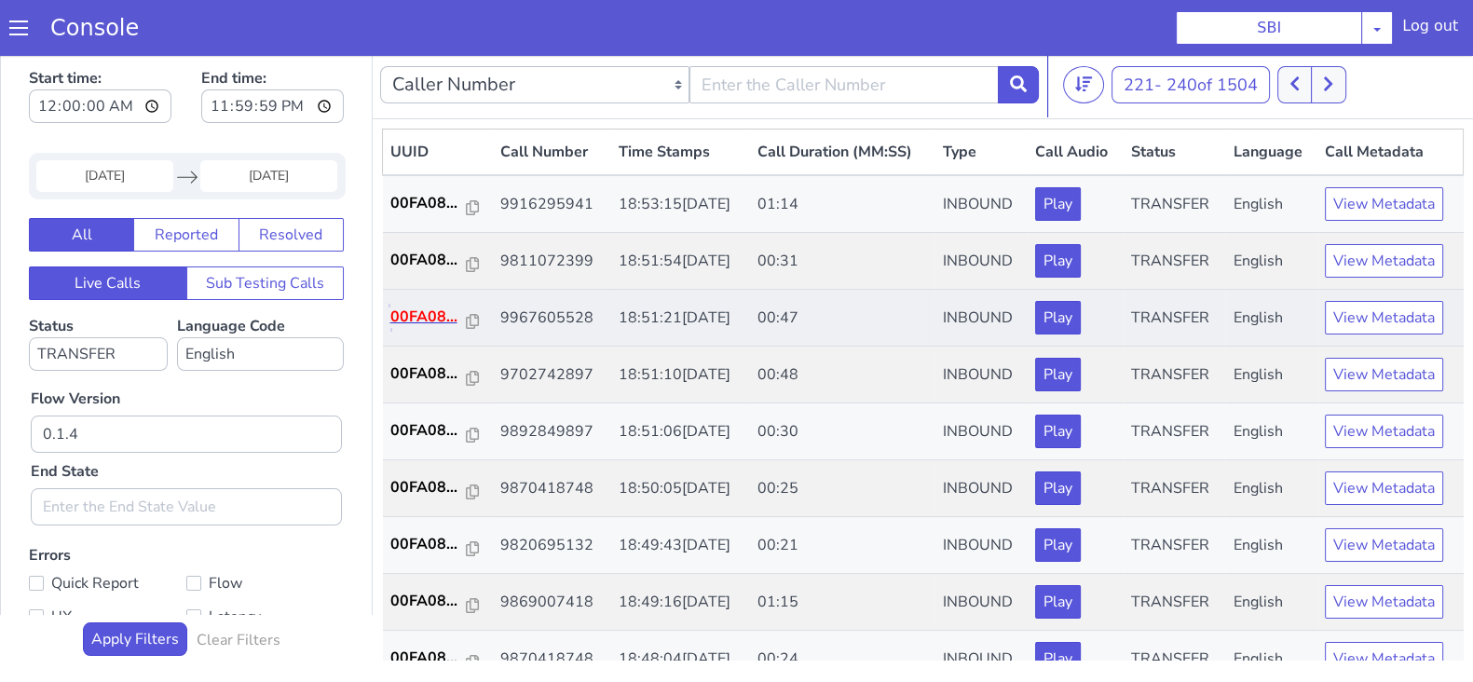
click at [401, 315] on p "00FA08..." at bounding box center [428, 317] width 76 height 22
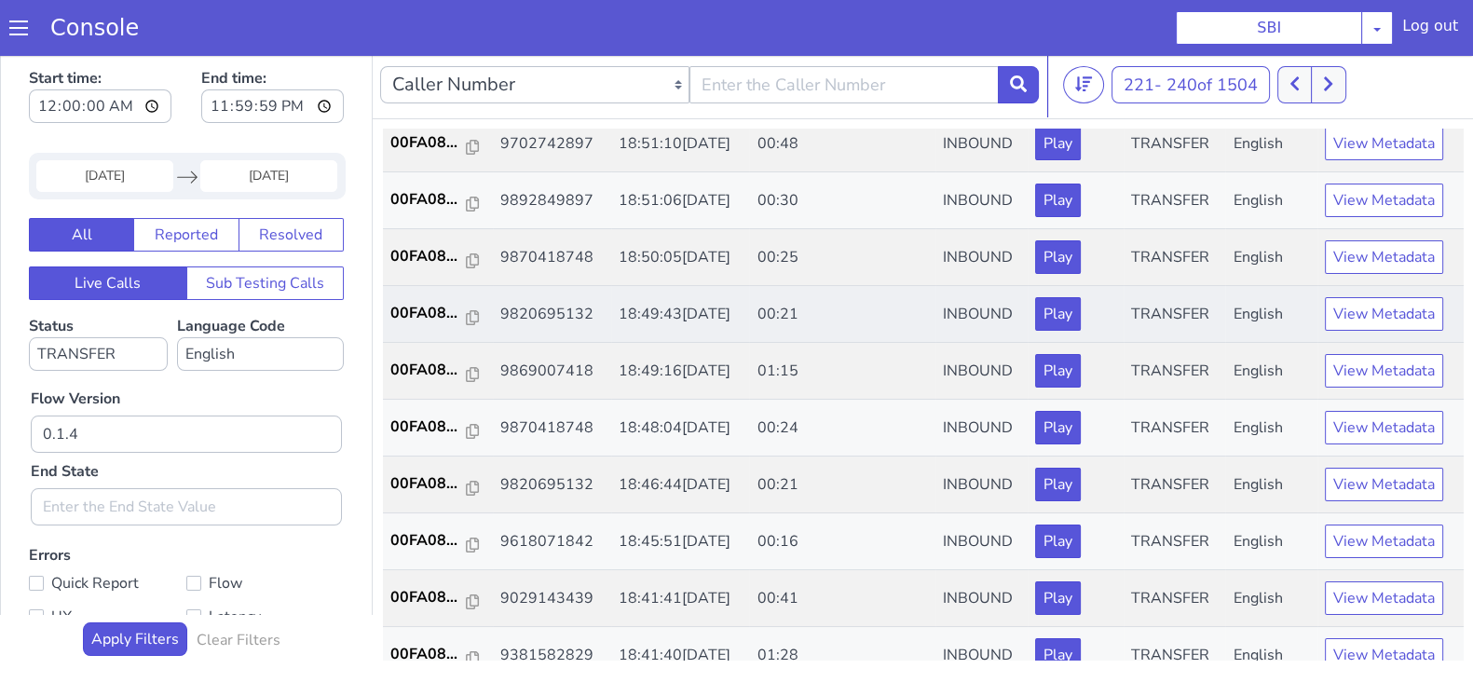
scroll to position [232, 0]
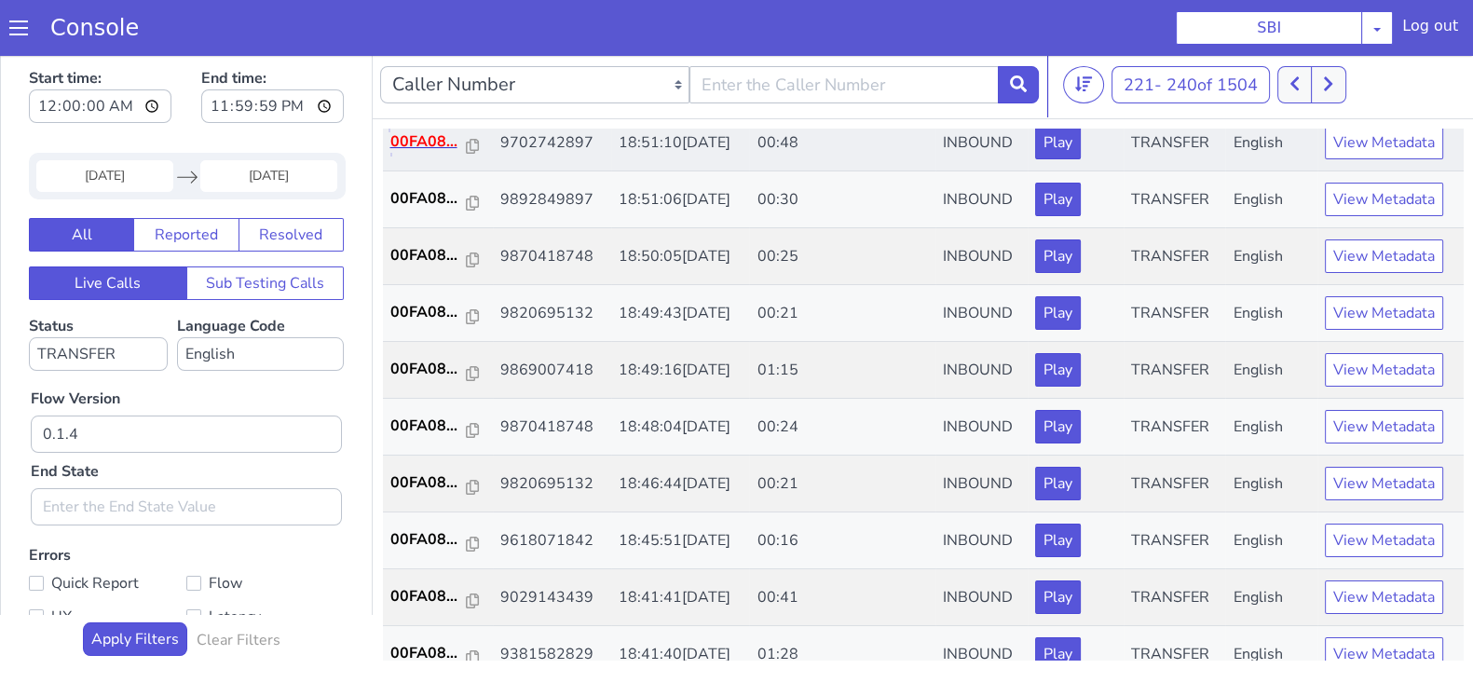
click at [424, 144] on p "00FA08..." at bounding box center [428, 141] width 76 height 22
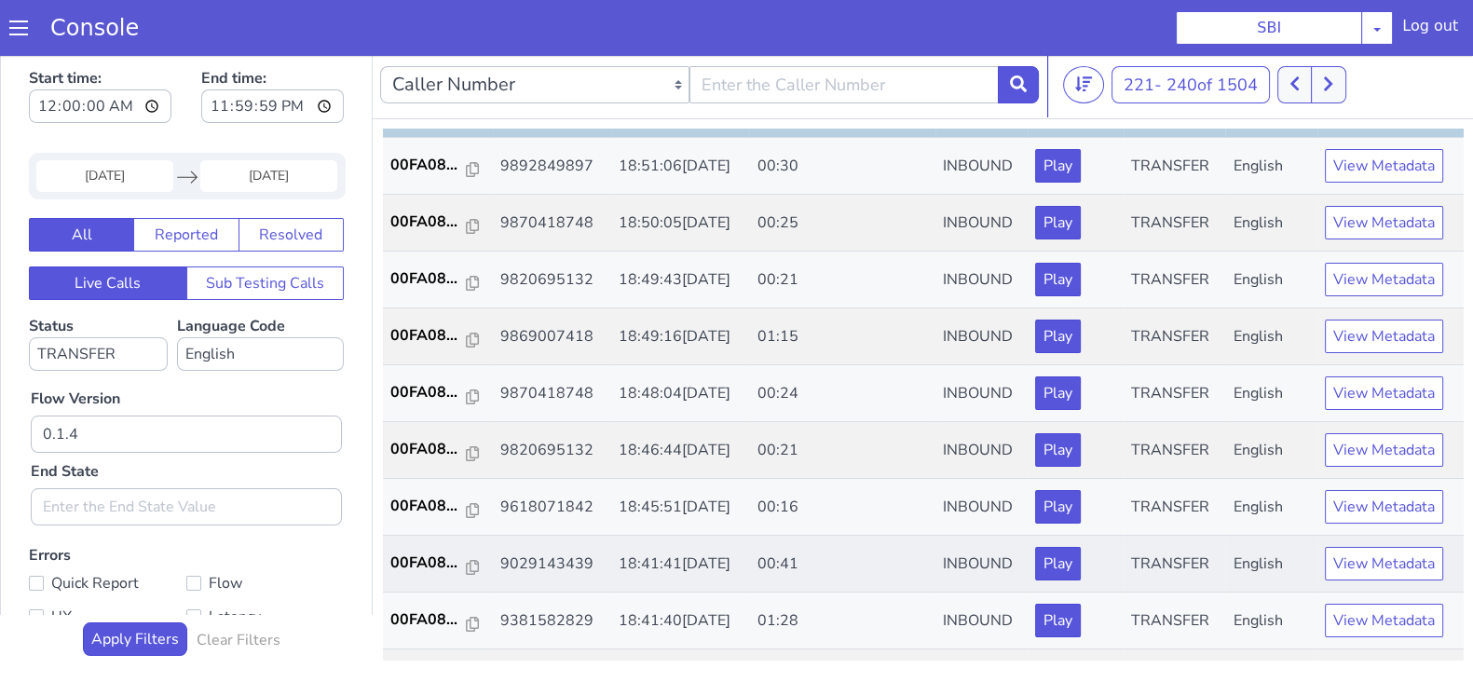
scroll to position [349, 0]
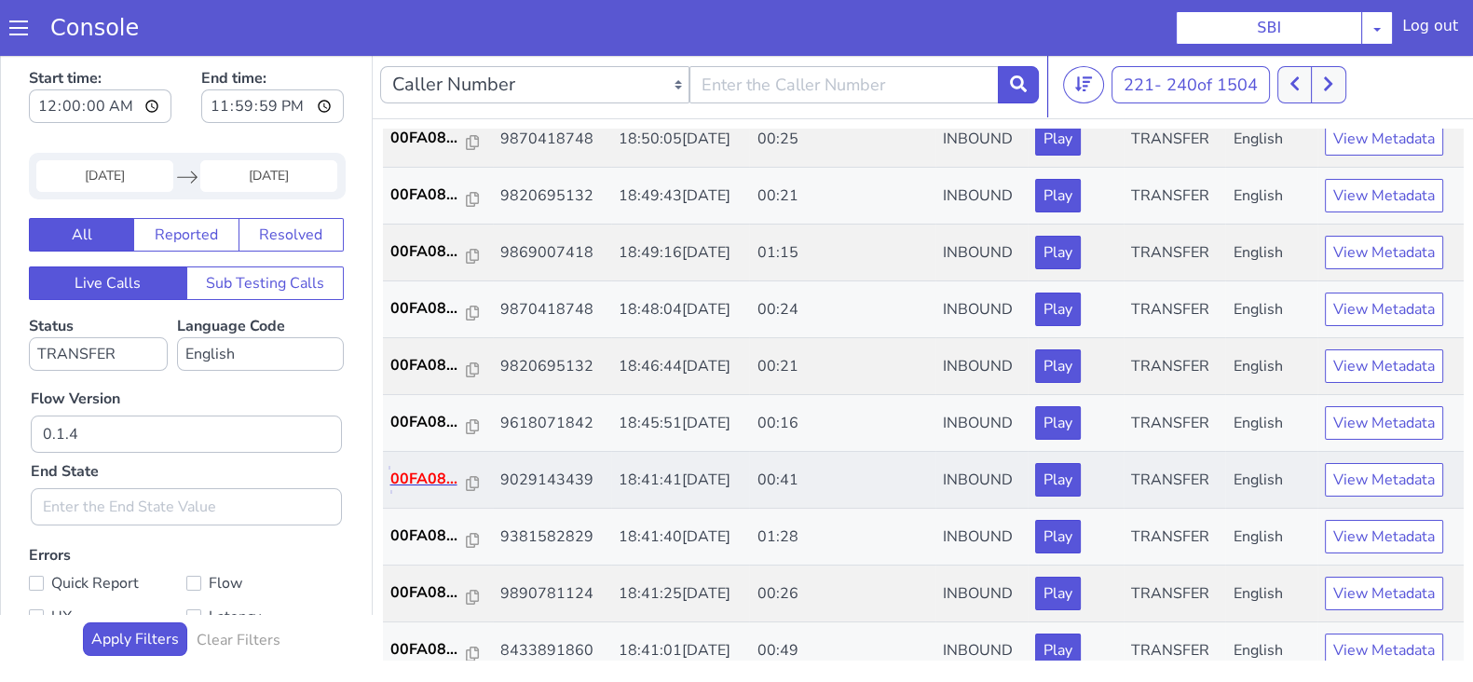
click at [421, 480] on p "00FA08..." at bounding box center [428, 479] width 76 height 22
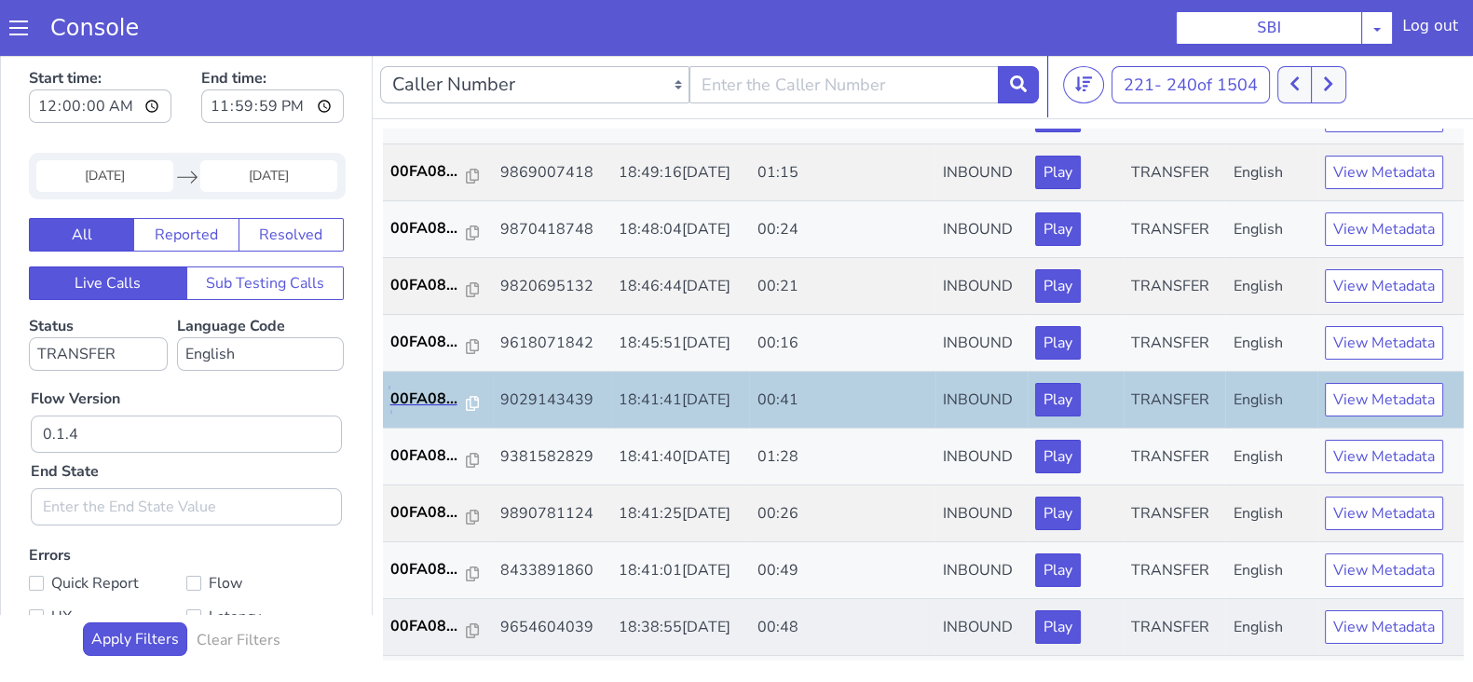
scroll to position [465, 0]
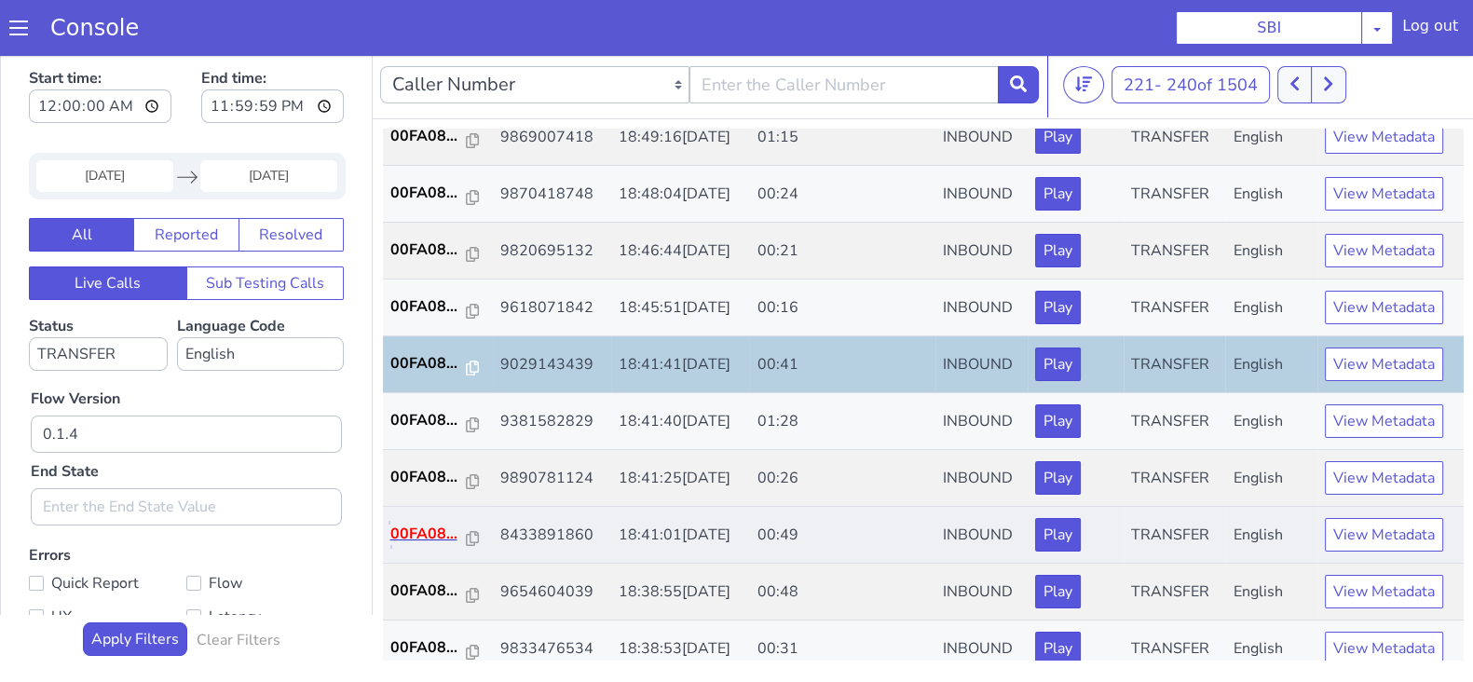
click at [424, 535] on p "00FA08..." at bounding box center [428, 534] width 76 height 22
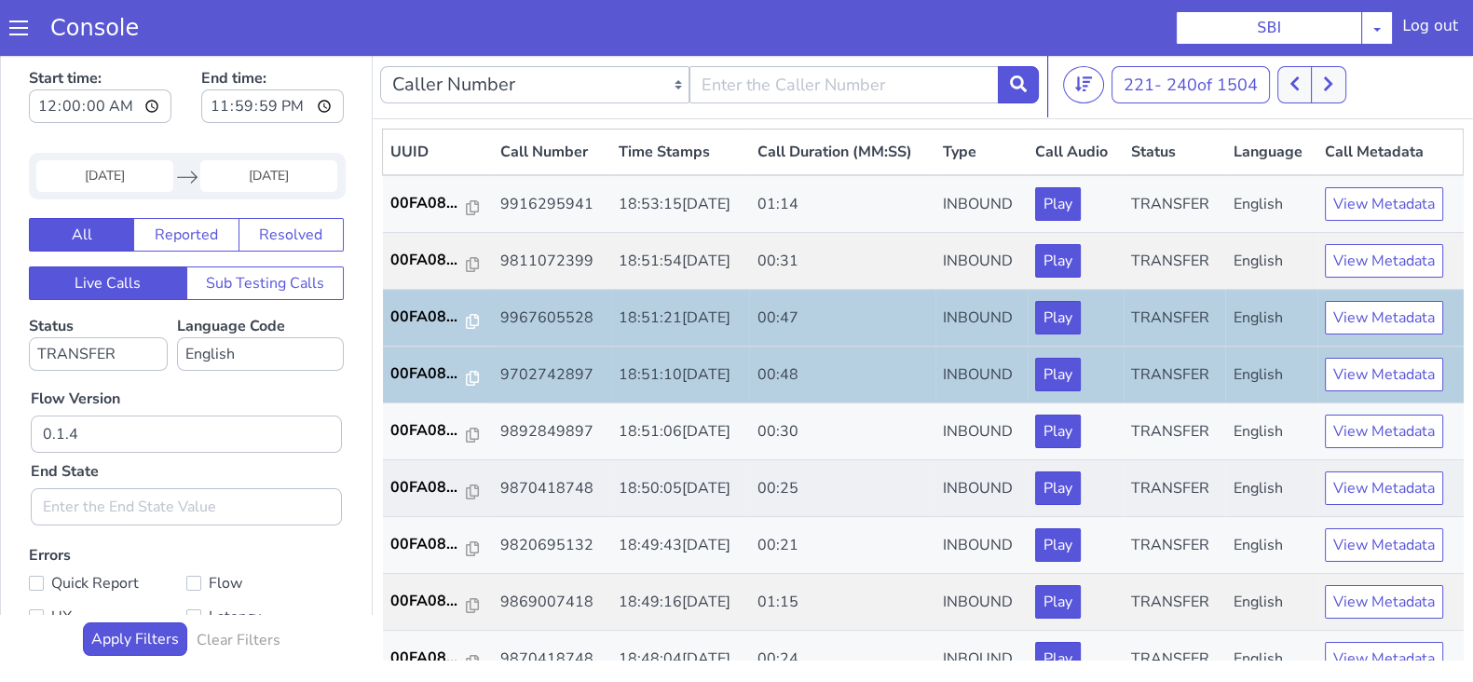
scroll to position [0, 0]
